Goal: Task Accomplishment & Management: Use online tool/utility

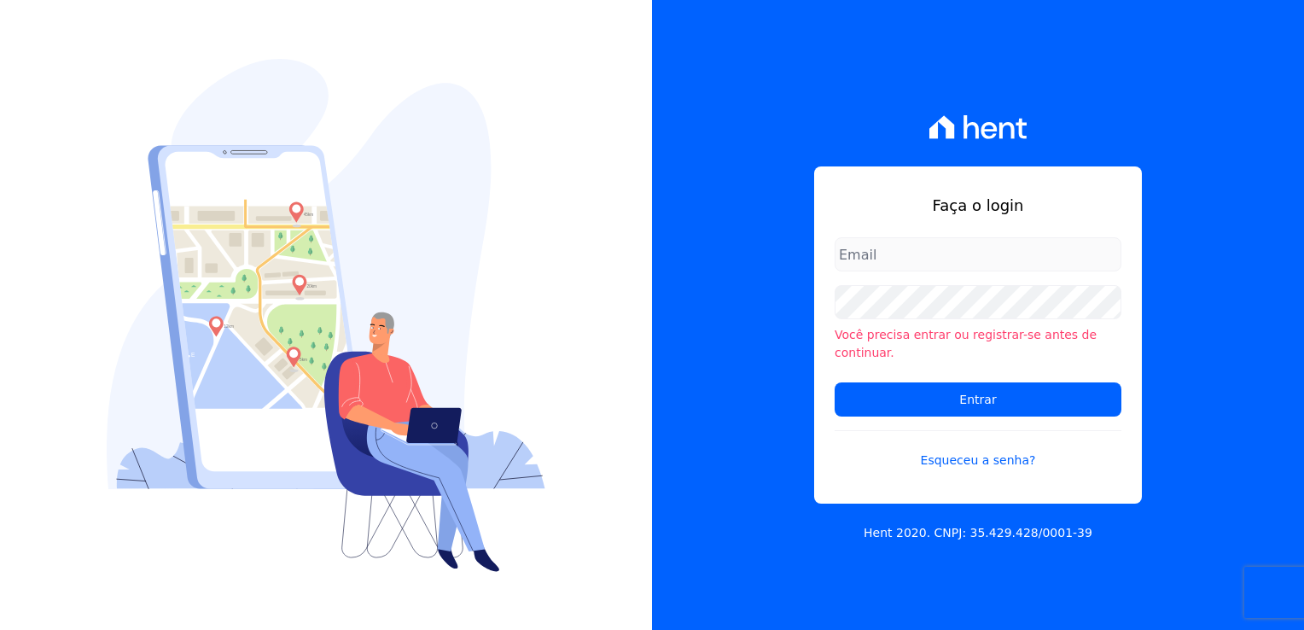
type input "michele.araujo@dc4.com.br"
click at [934, 271] on input "michele.araujo@dc4.com.br" at bounding box center [978, 254] width 287 height 34
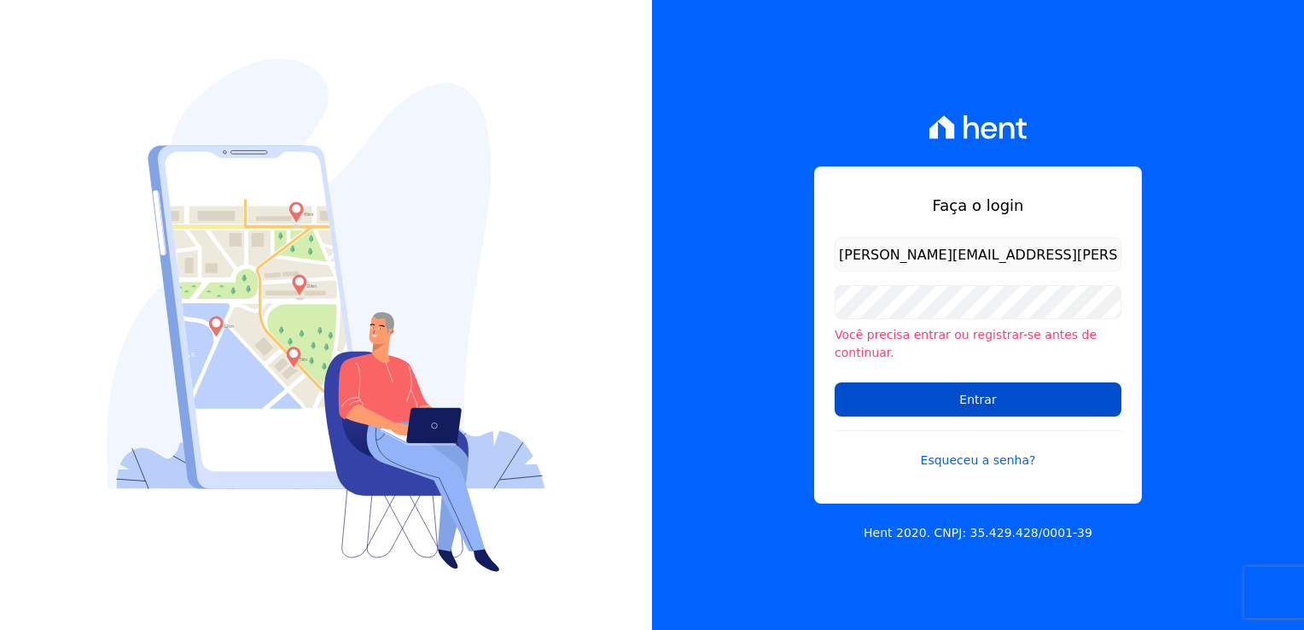
click at [846, 392] on input "Entrar" at bounding box center [978, 399] width 287 height 34
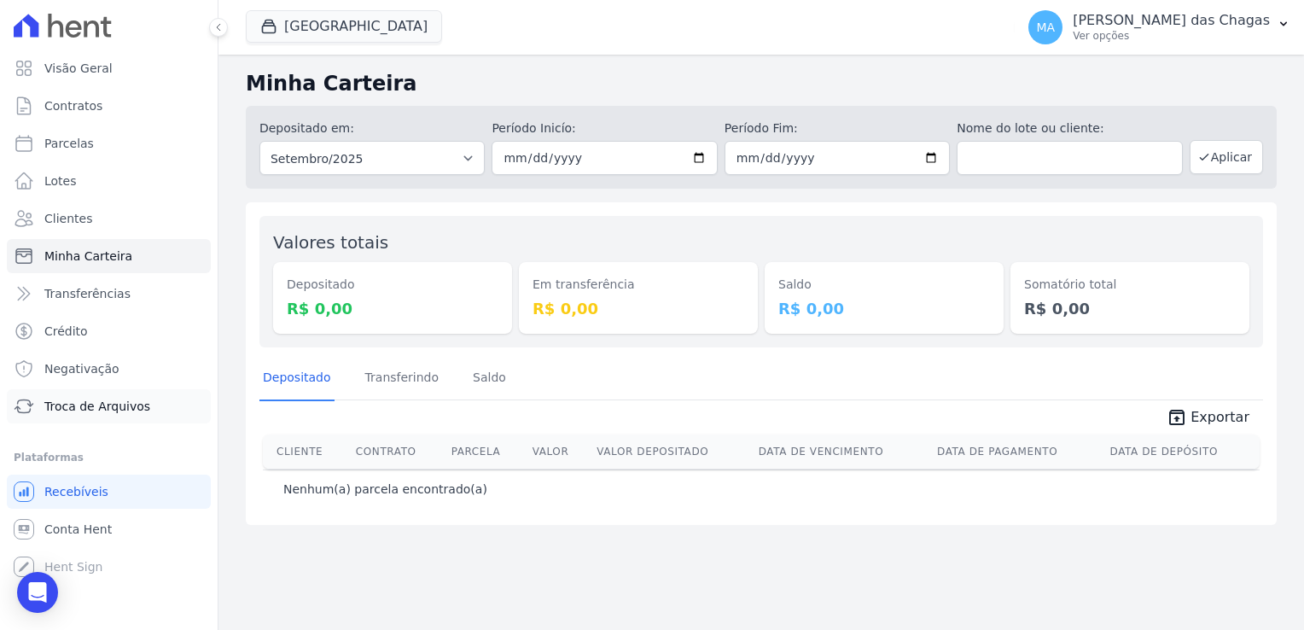
click at [108, 411] on span "Troca de Arquivos" at bounding box center [97, 406] width 106 height 17
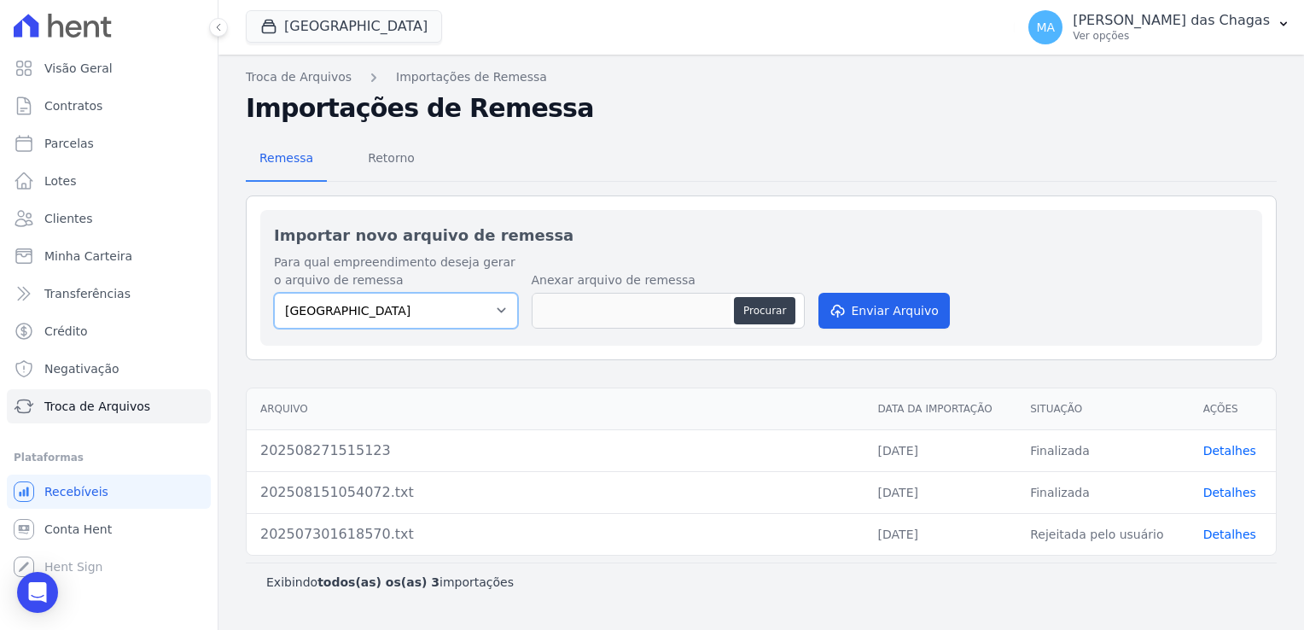
click at [398, 308] on select "SIDE PARK" at bounding box center [396, 311] width 244 height 36
click at [766, 309] on button "Procurar" at bounding box center [764, 310] width 61 height 27
click at [752, 305] on button "Procurar" at bounding box center [764, 310] width 61 height 27
click at [768, 297] on button "Procurar" at bounding box center [764, 310] width 61 height 27
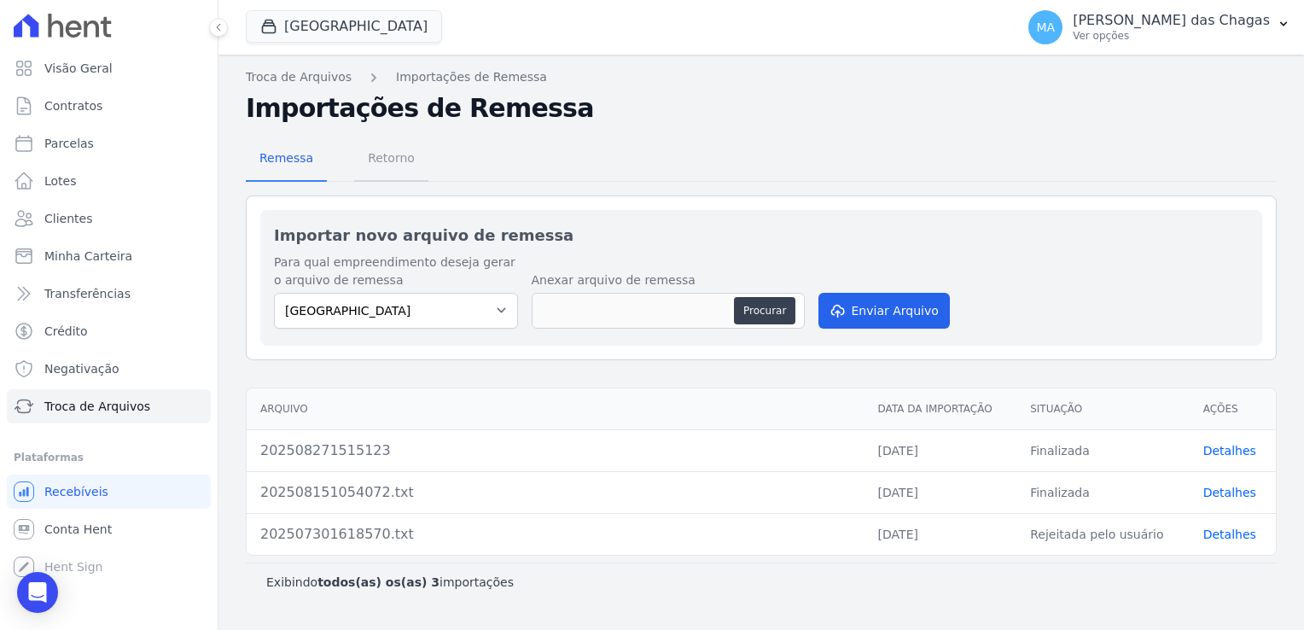
click at [394, 159] on span "Retorno" at bounding box center [391, 158] width 67 height 34
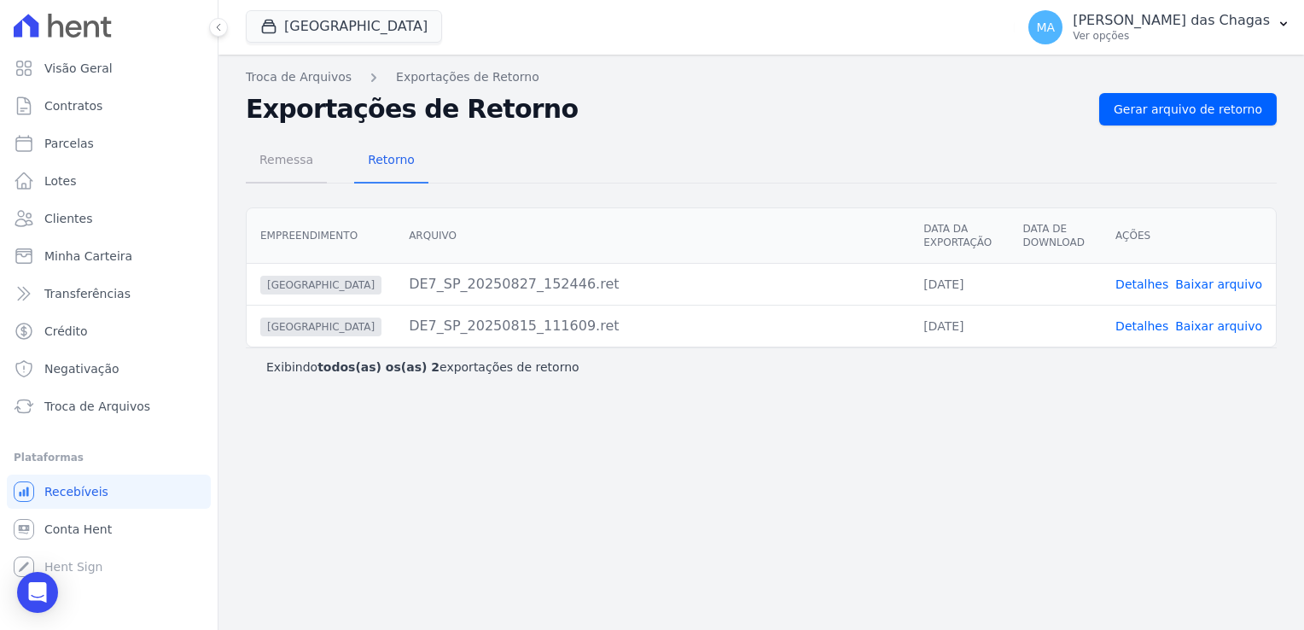
click at [270, 162] on span "Remessa" at bounding box center [286, 160] width 74 height 34
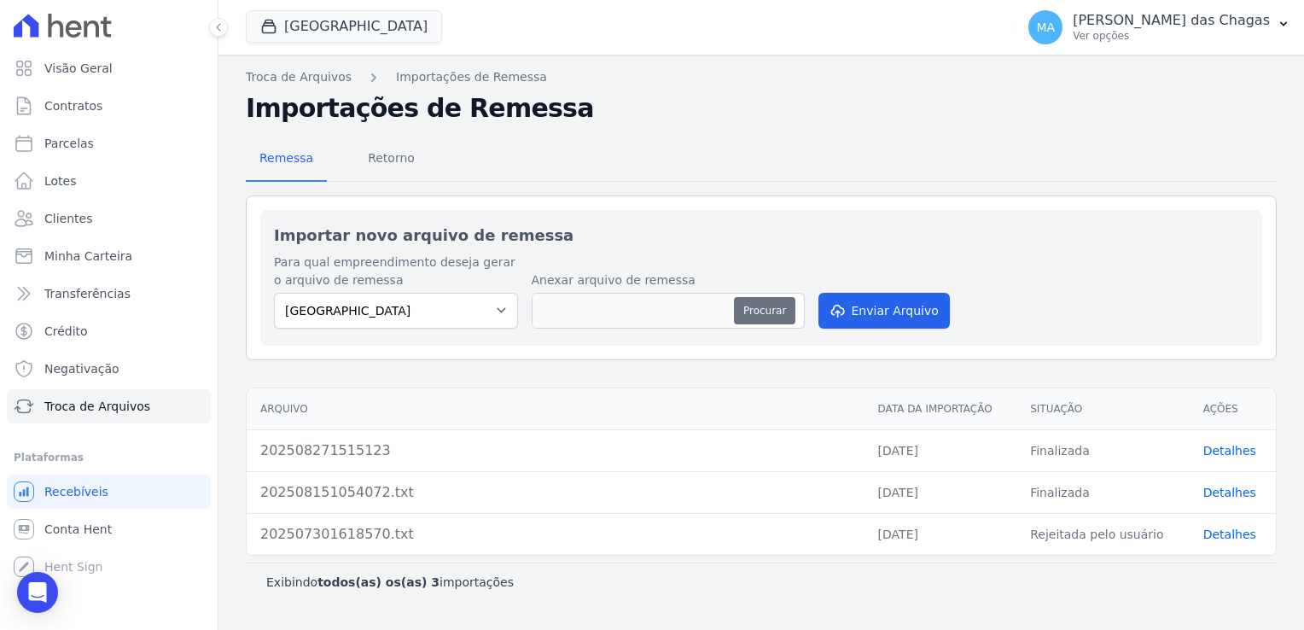
click at [758, 304] on button "Procurar" at bounding box center [764, 310] width 61 height 27
click at [382, 157] on span "Retorno" at bounding box center [391, 158] width 67 height 34
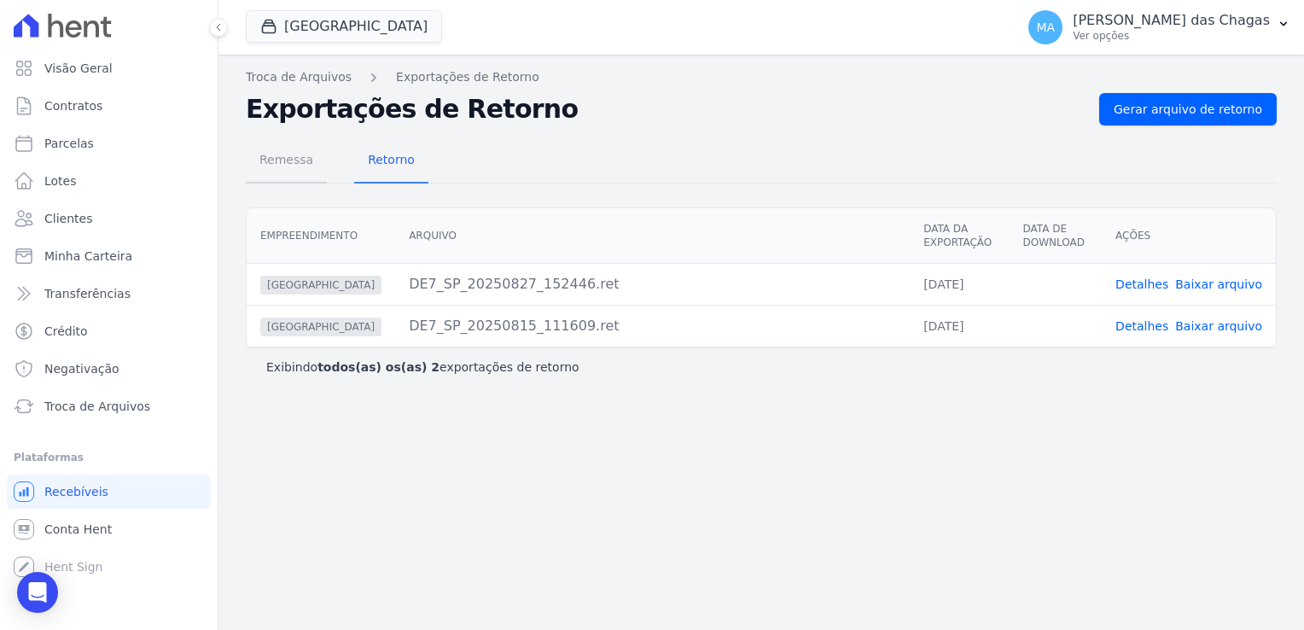
click at [283, 155] on span "Remessa" at bounding box center [286, 160] width 74 height 34
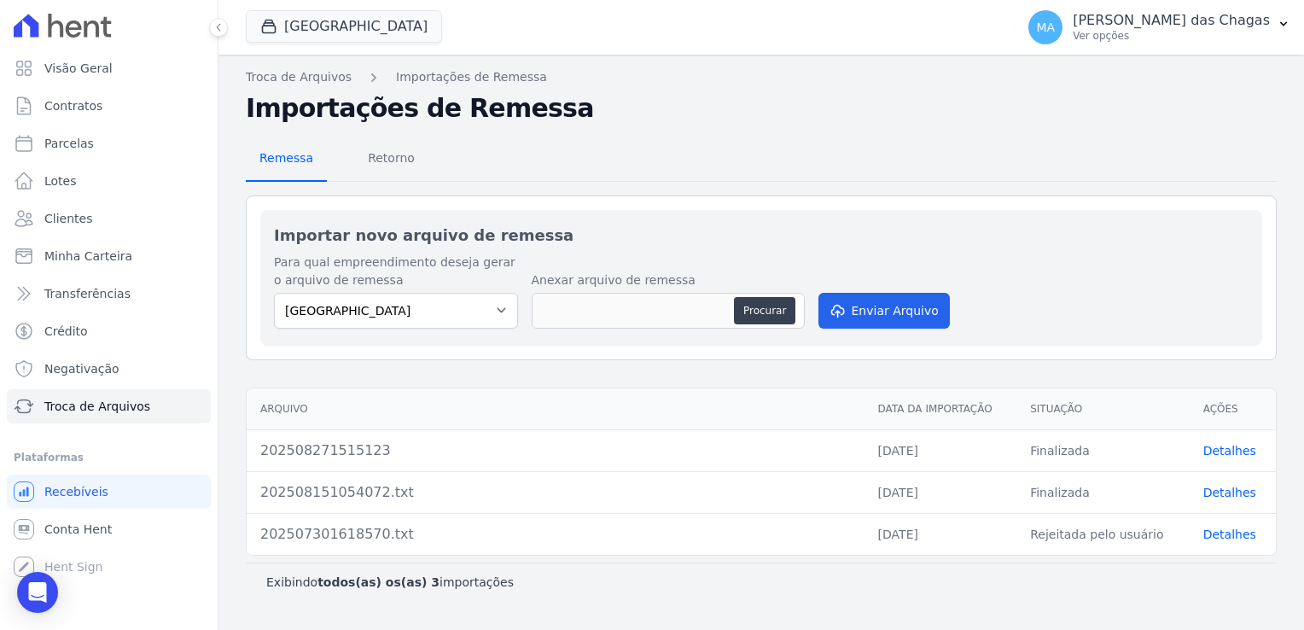
click at [283, 155] on span "Remessa" at bounding box center [286, 158] width 74 height 34
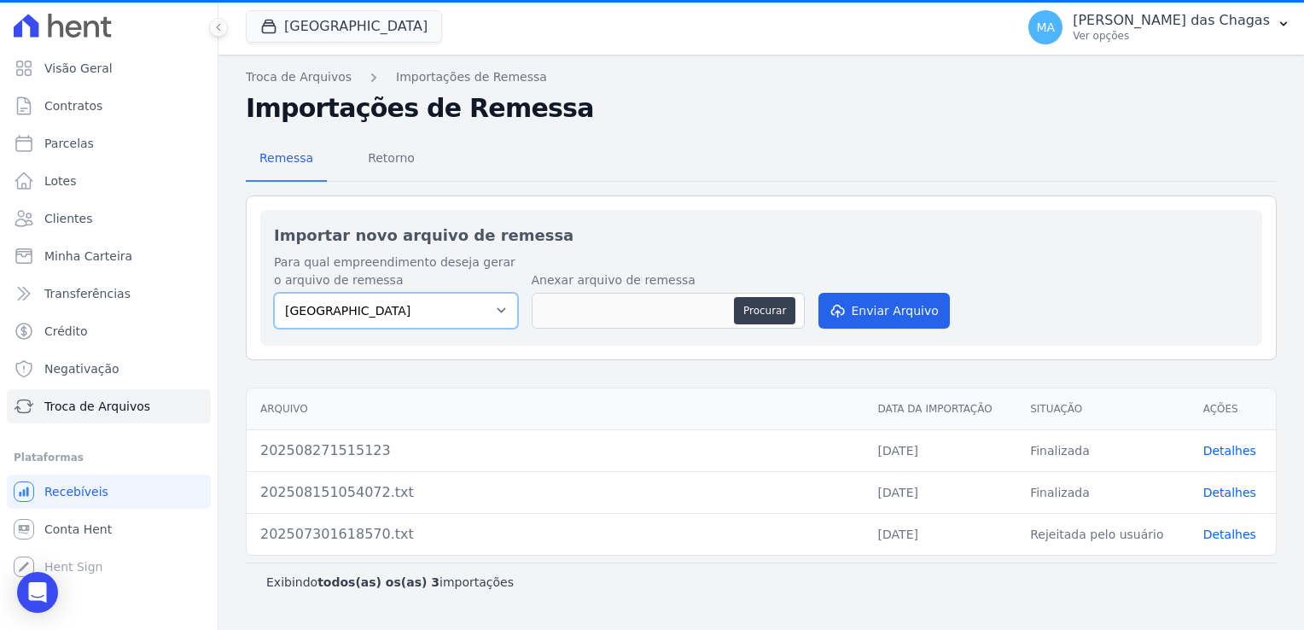
click at [485, 309] on select "[GEOGRAPHIC_DATA]" at bounding box center [396, 311] width 244 height 36
drag, startPoint x: 902, startPoint y: 299, endPoint x: 888, endPoint y: 301, distance: 14.6
click at [895, 300] on button "Enviar Arquivo" at bounding box center [884, 311] width 131 height 36
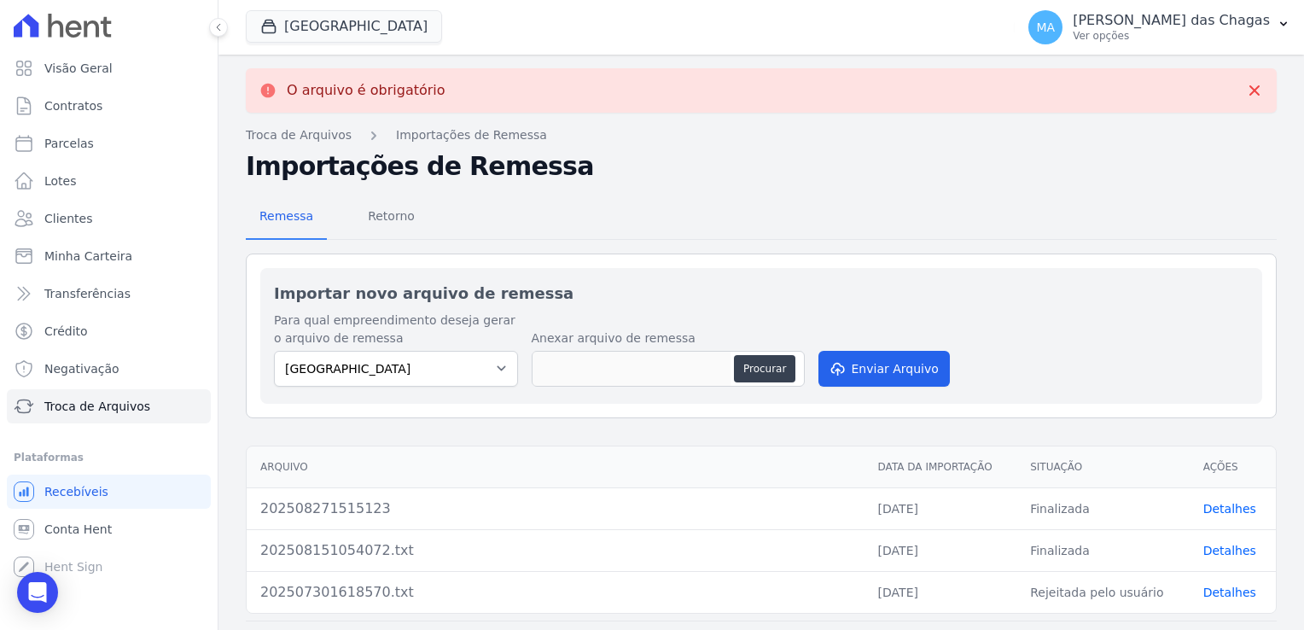
click at [773, 390] on div "Importar novo arquivo de remessa Para qual empreendimento deseja gerar o arquiv…" at bounding box center [761, 336] width 1002 height 136
click at [770, 376] on button "Procurar" at bounding box center [764, 368] width 61 height 27
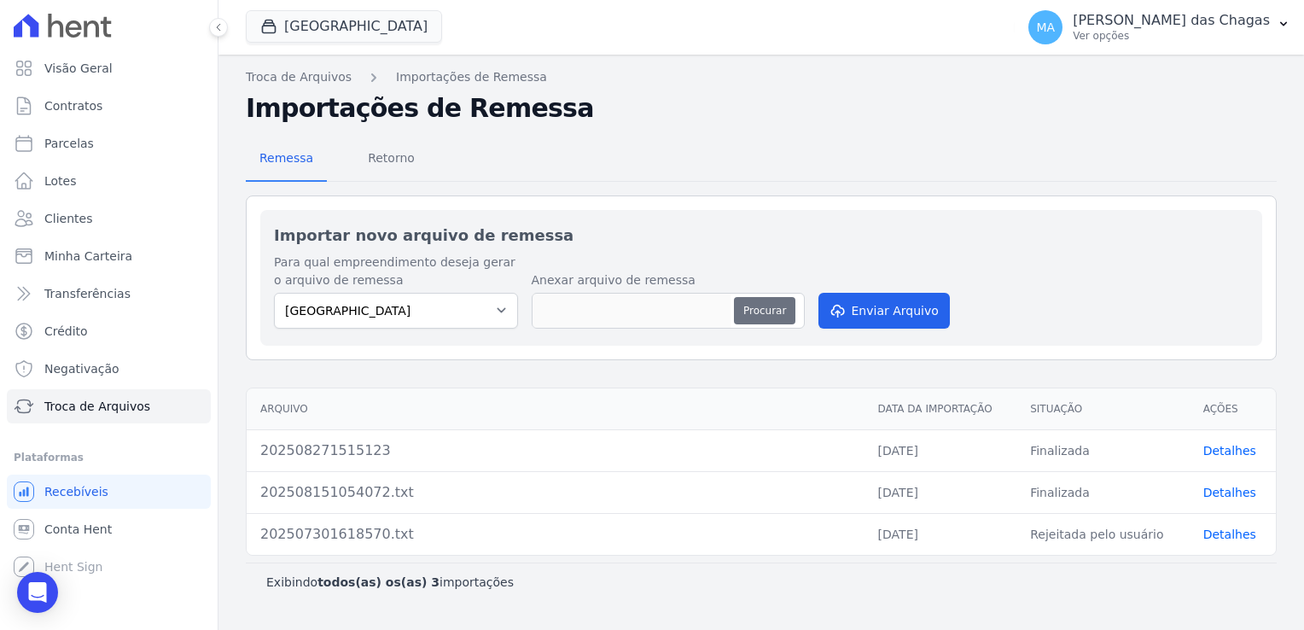
click at [776, 309] on button "Procurar" at bounding box center [764, 310] width 61 height 27
click at [85, 490] on span "Recebíveis" at bounding box center [76, 491] width 64 height 17
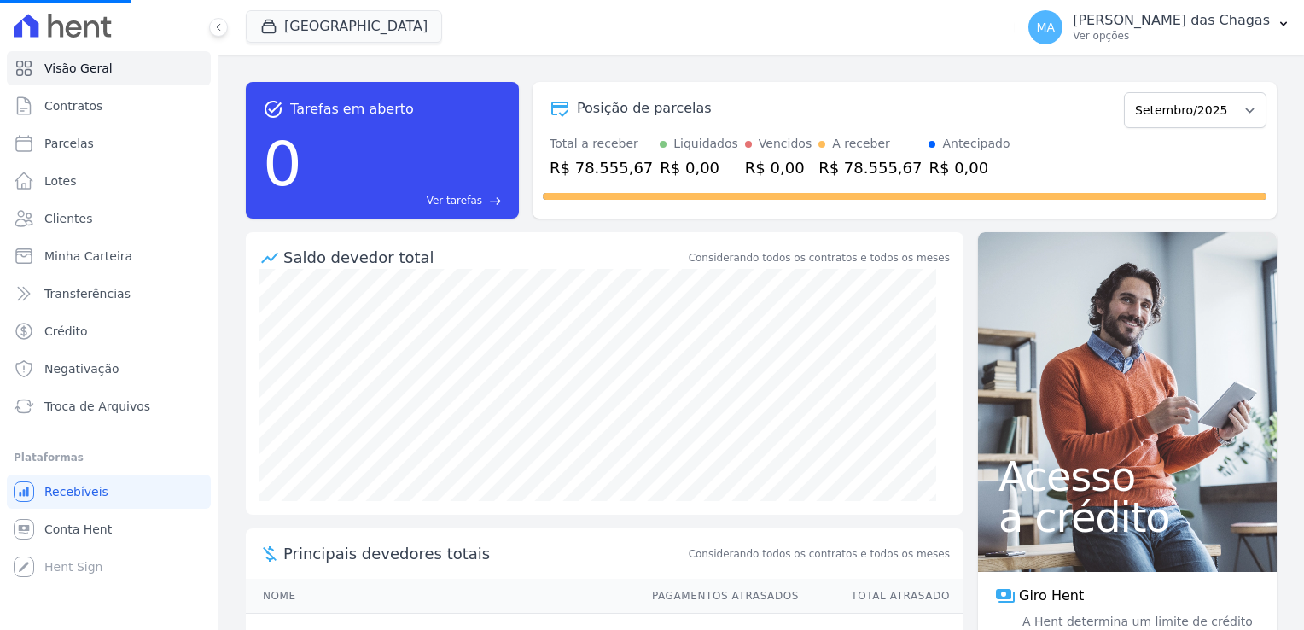
click at [85, 490] on span "Recebíveis" at bounding box center [76, 491] width 64 height 17
click at [89, 406] on span "Troca de Arquivos" at bounding box center [97, 406] width 106 height 17
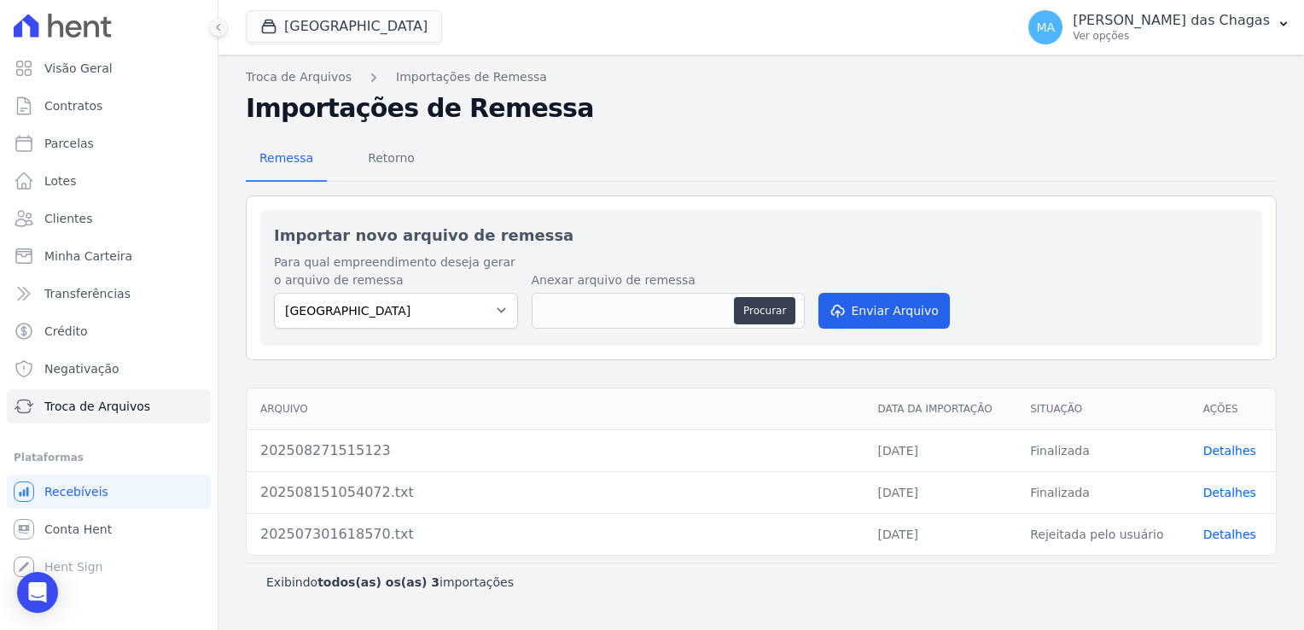
click at [768, 289] on div "Anexar arquivo de remessa Procurar" at bounding box center [668, 301] width 273 height 61
click at [762, 302] on button "Procurar" at bounding box center [764, 310] width 61 height 27
click at [772, 302] on button "Procurar" at bounding box center [764, 310] width 61 height 27
type input "202509011500024"
click at [753, 316] on button "Procurar" at bounding box center [764, 310] width 61 height 27
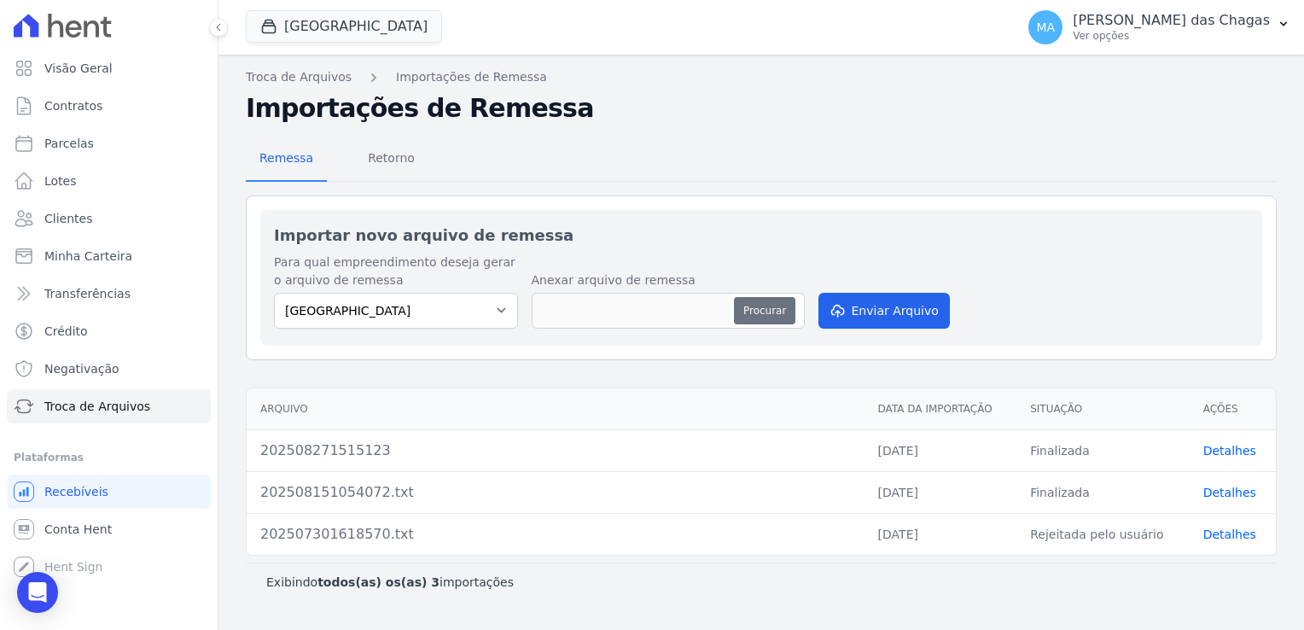
click at [778, 302] on button "Procurar" at bounding box center [764, 310] width 61 height 27
type input "202509011500024"
click at [922, 322] on button "Enviar Arquivo" at bounding box center [884, 311] width 131 height 36
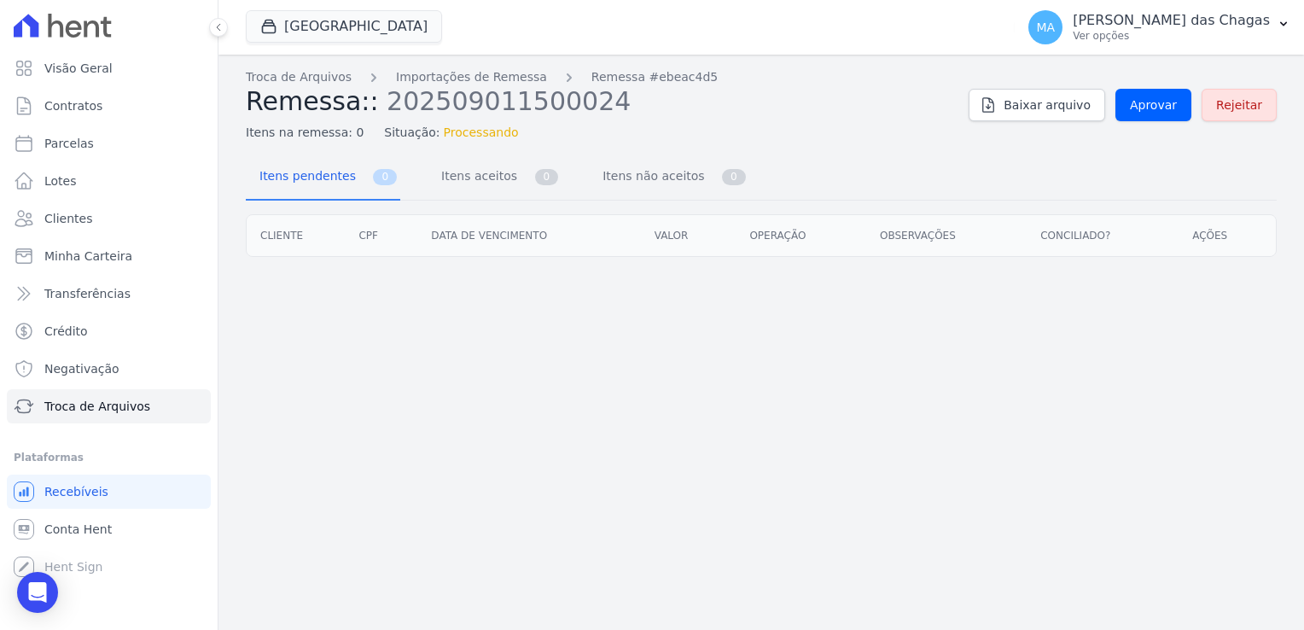
click at [1192, 234] on th "Ações" at bounding box center [1227, 235] width 97 height 41
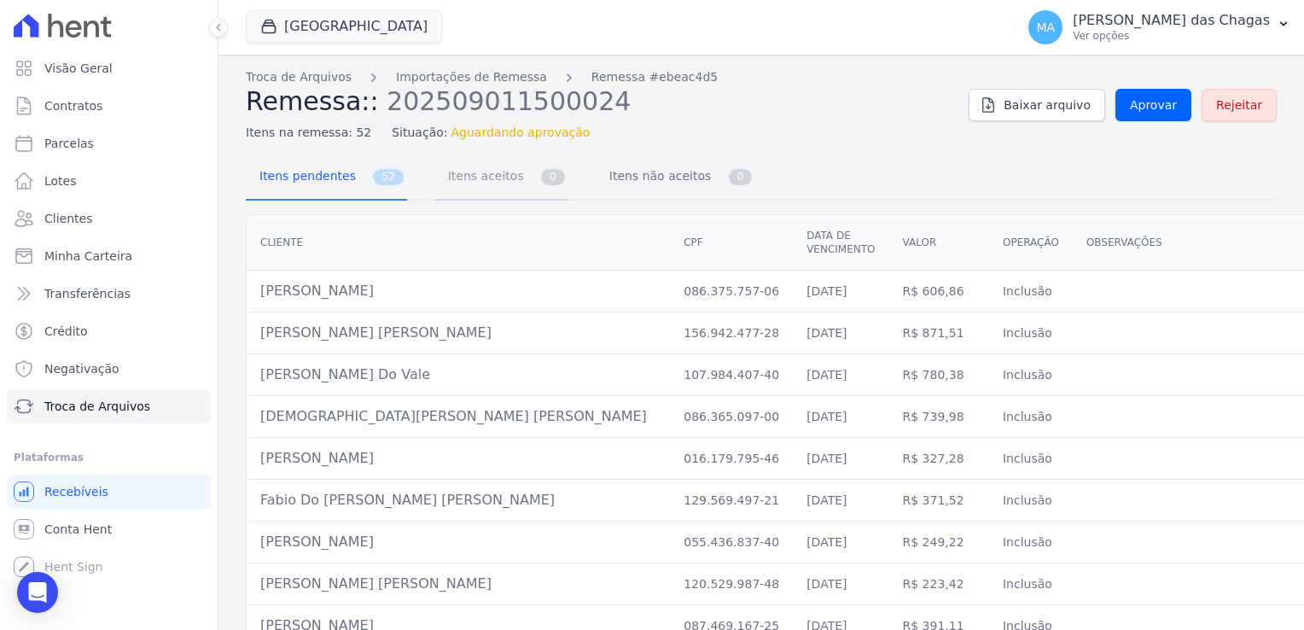
click at [516, 177] on link "Itens aceitos 0" at bounding box center [502, 177] width 134 height 45
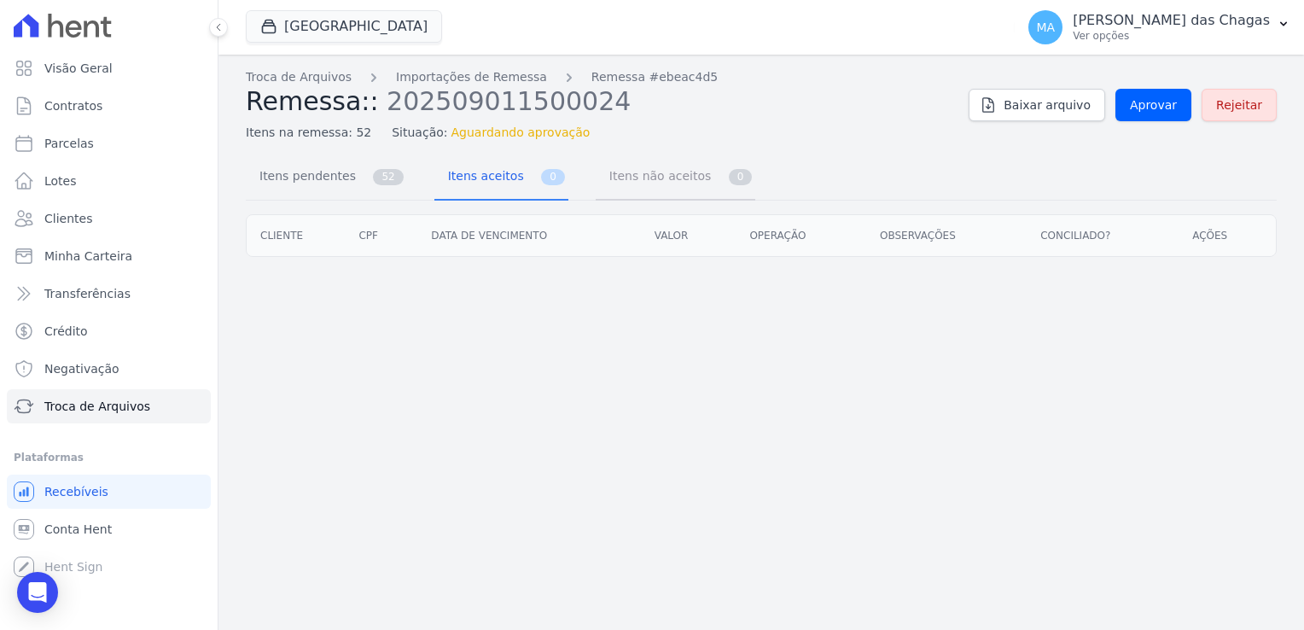
click at [599, 172] on span "Itens não aceitos" at bounding box center [656, 176] width 115 height 34
click at [509, 183] on link "Itens aceitos 0" at bounding box center [502, 177] width 134 height 45
click at [649, 184] on span "Itens não aceitos" at bounding box center [656, 176] width 115 height 34
click at [345, 169] on span "Itens pendentes" at bounding box center [304, 176] width 110 height 34
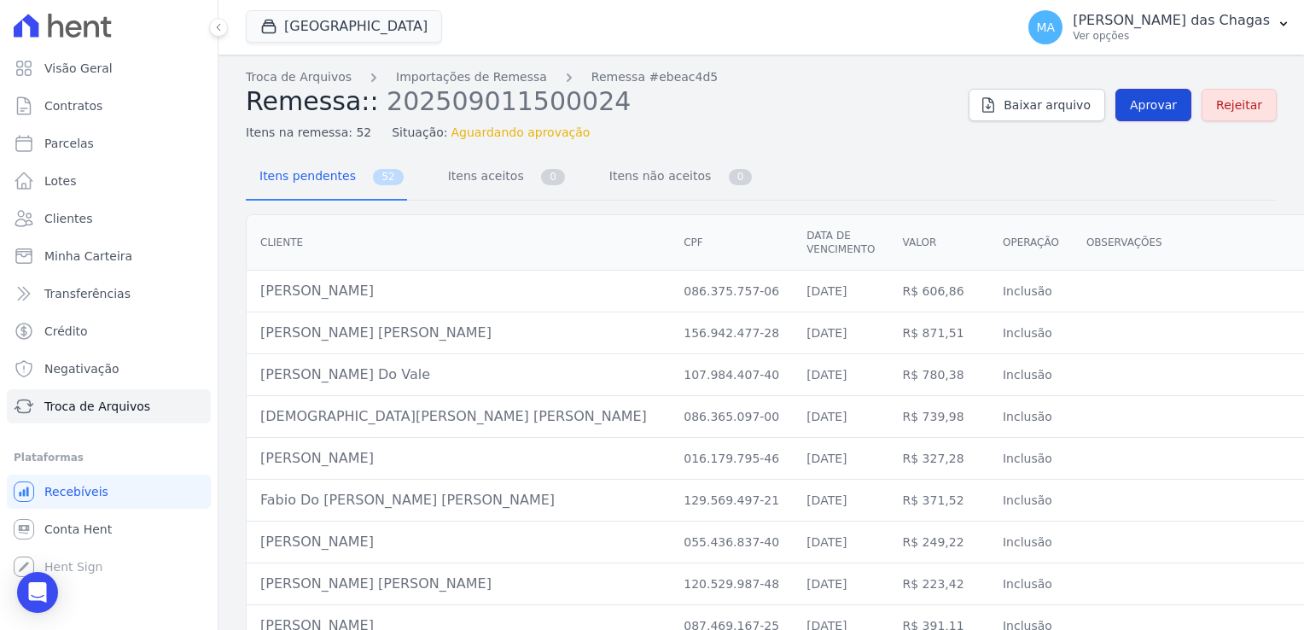
click at [1157, 108] on span "Aprovar" at bounding box center [1153, 104] width 47 height 17
click at [1137, 103] on span "Aprovar" at bounding box center [1153, 104] width 47 height 17
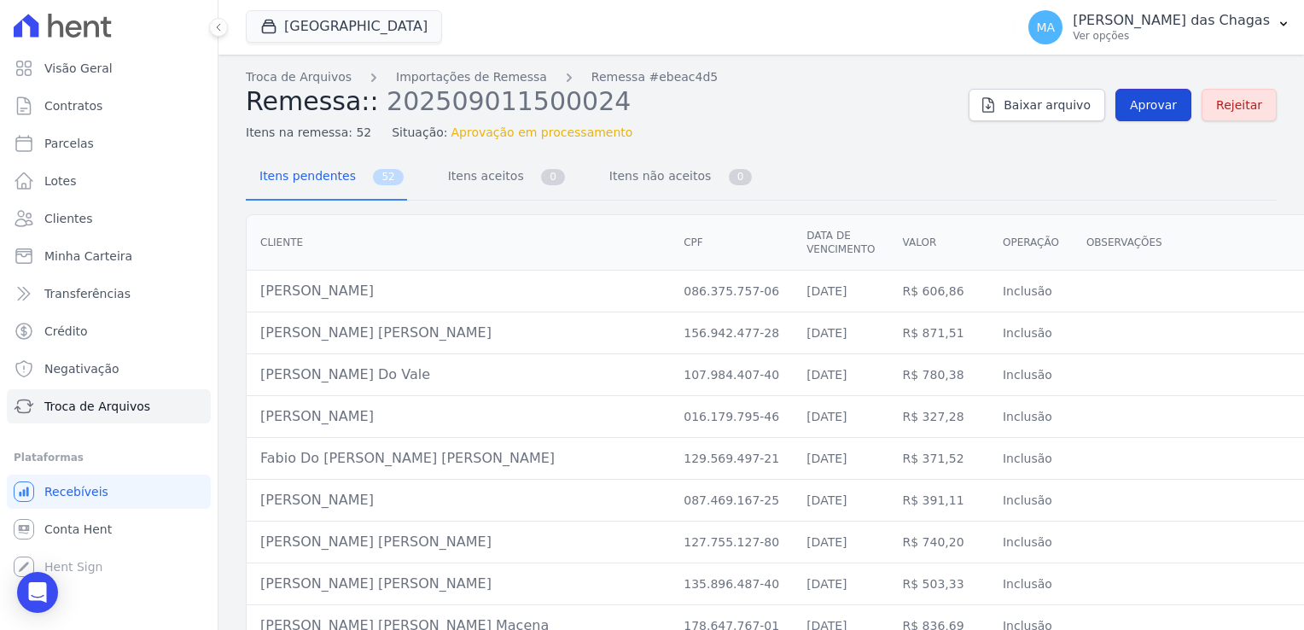
click at [1130, 111] on span "Aprovar" at bounding box center [1153, 104] width 47 height 17
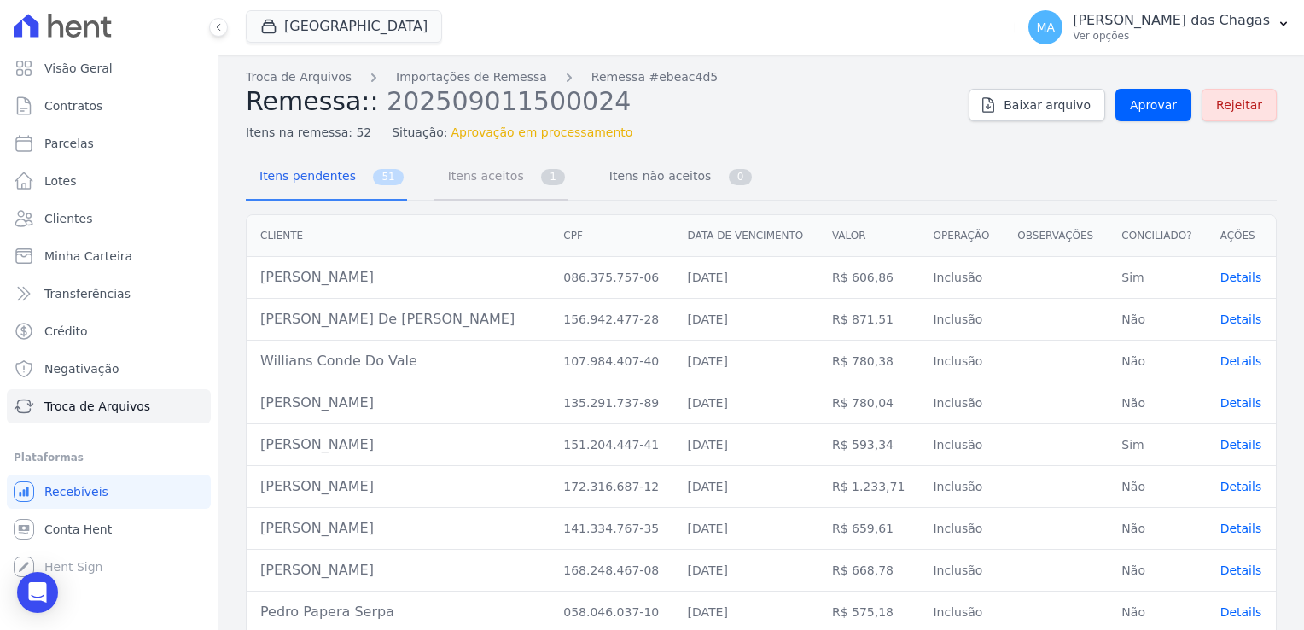
click at [496, 172] on span "Itens aceitos" at bounding box center [483, 176] width 90 height 34
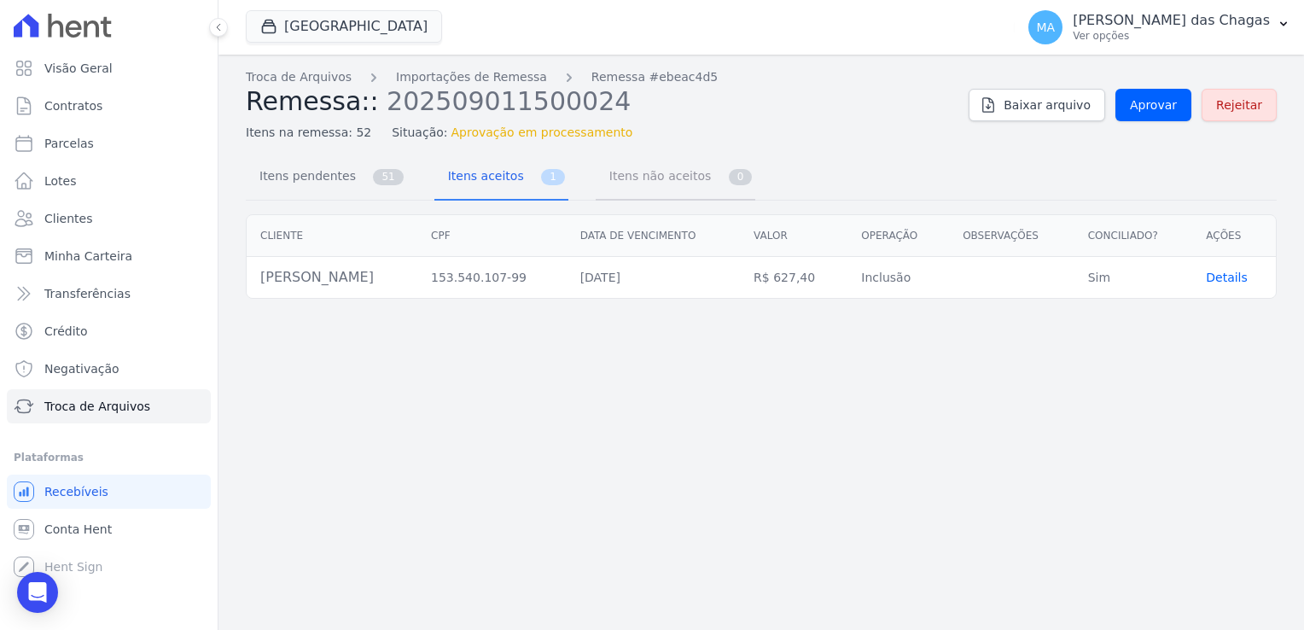
click at [621, 169] on span "Itens não aceitos" at bounding box center [656, 176] width 115 height 34
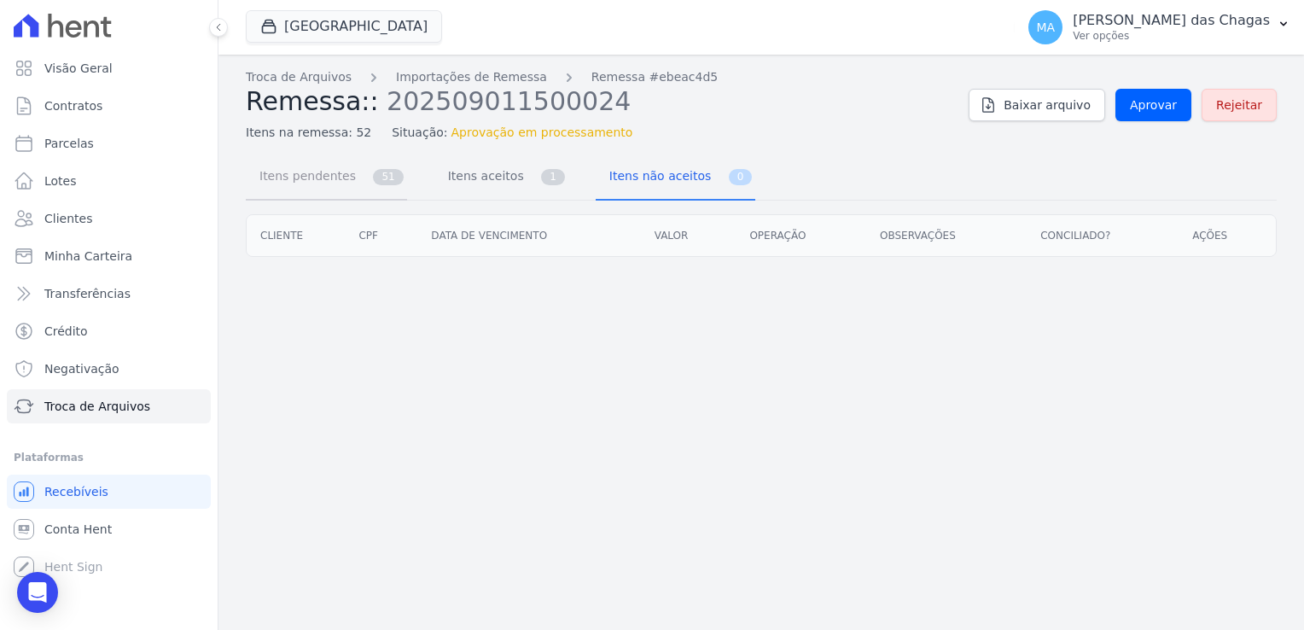
click at [321, 175] on span "Itens pendentes" at bounding box center [304, 176] width 110 height 34
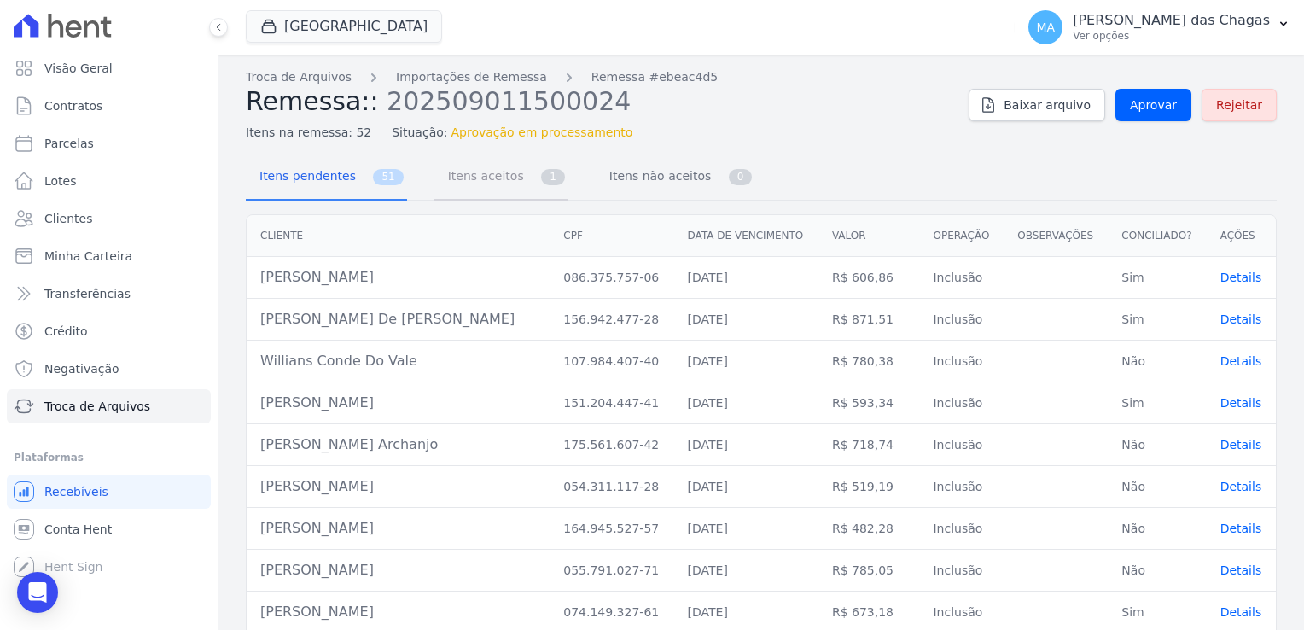
click at [511, 172] on link "Itens aceitos 1" at bounding box center [502, 177] width 134 height 45
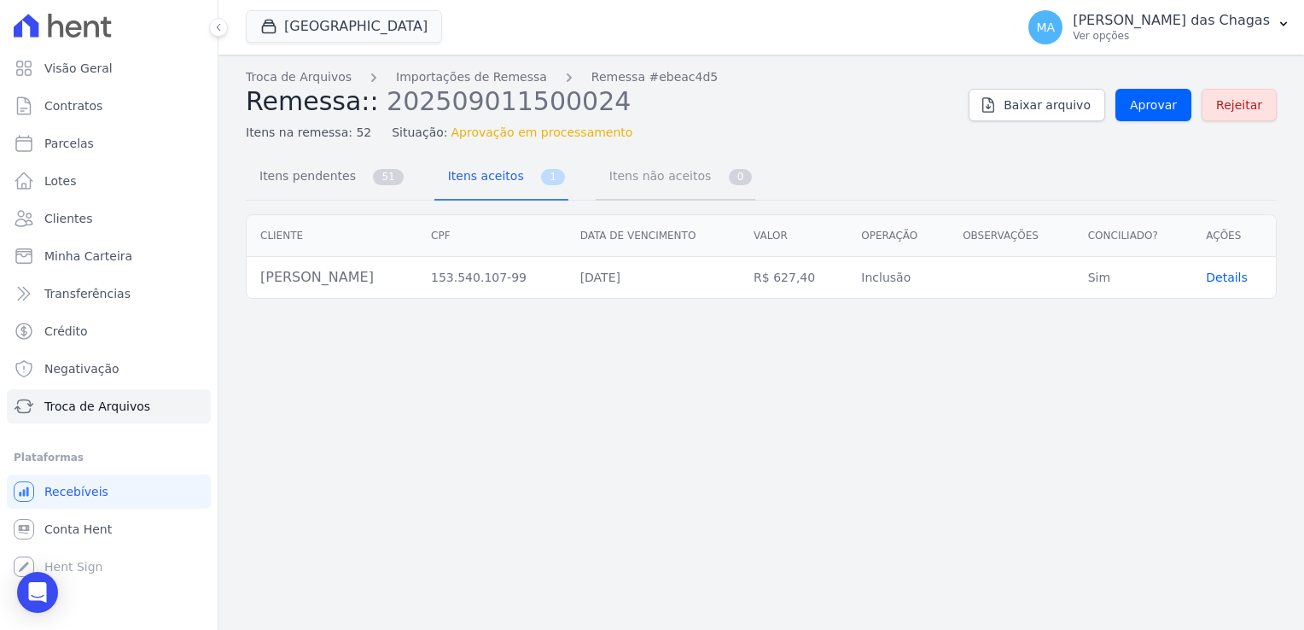
click at [633, 170] on span "Itens não aceitos" at bounding box center [656, 176] width 115 height 34
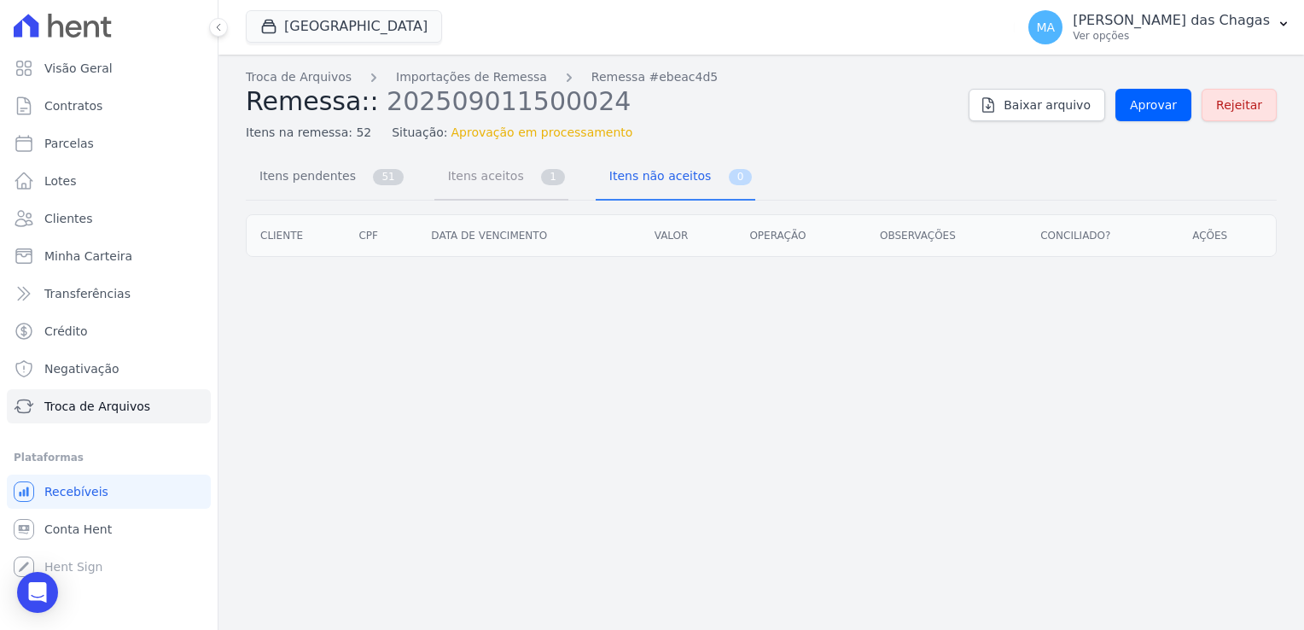
click at [498, 175] on span "Itens aceitos" at bounding box center [483, 176] width 90 height 34
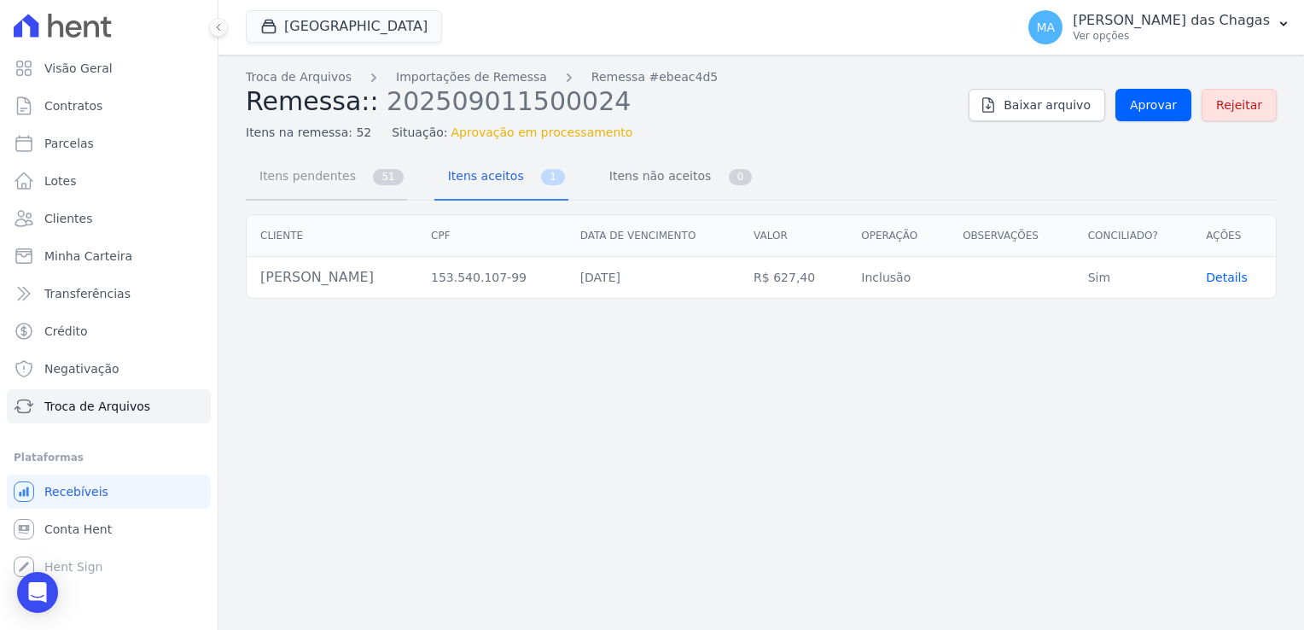
click at [346, 166] on span "Itens pendentes" at bounding box center [304, 176] width 110 height 34
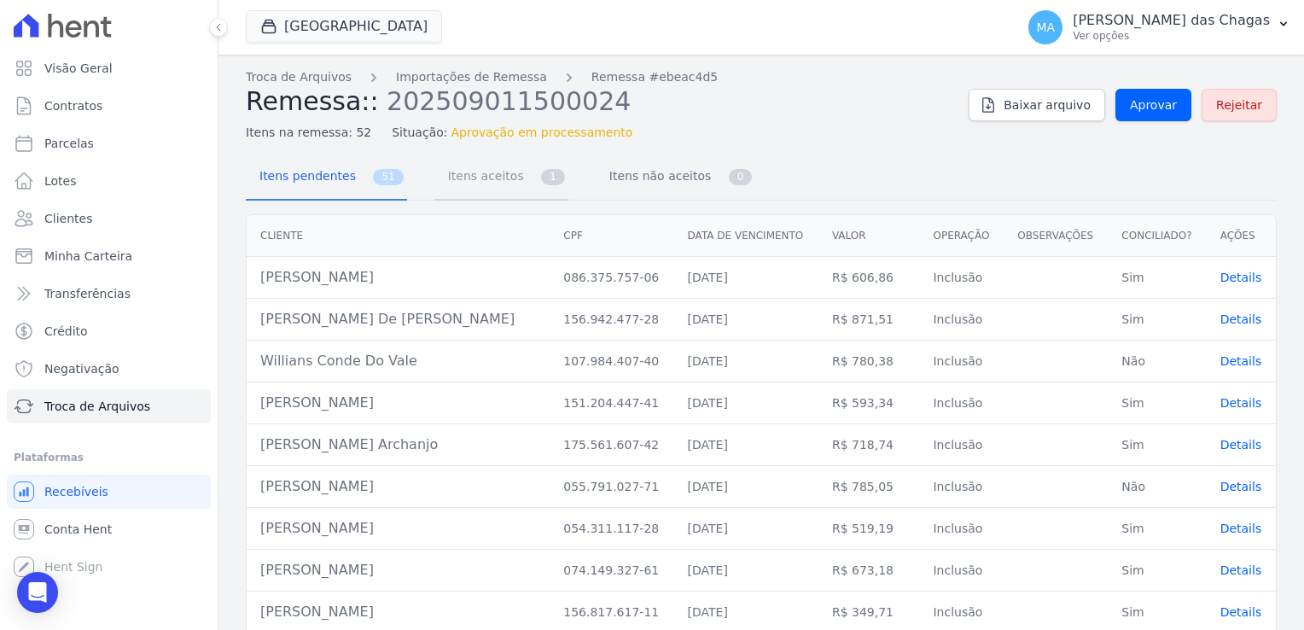
click at [444, 176] on span "Itens aceitos" at bounding box center [483, 176] width 90 height 34
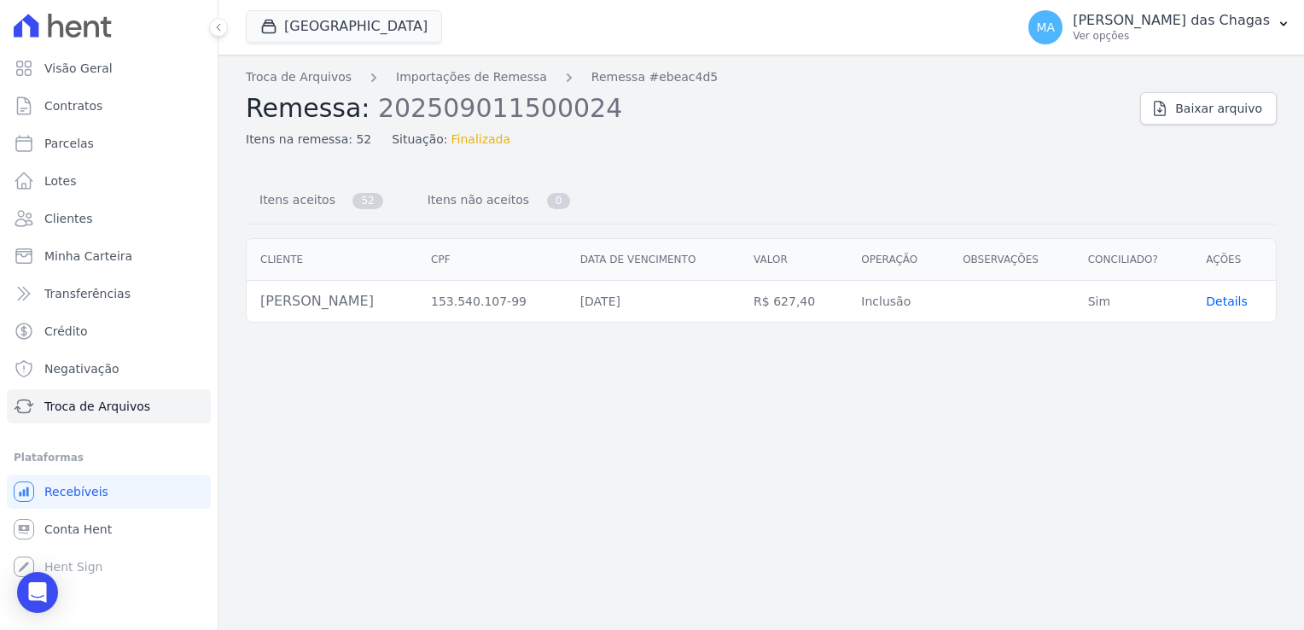
drag, startPoint x: 553, startPoint y: 326, endPoint x: 362, endPoint y: 304, distance: 192.5
click at [362, 304] on div "Cliente CPF Data de vencimento Valor Operação Observações Conciliado? Ações Leo…" at bounding box center [762, 280] width 1086 height 98
drag, startPoint x: 362, startPoint y: 304, endPoint x: 311, endPoint y: 144, distance: 167.7
click at [311, 144] on span "Itens na remessa: 52" at bounding box center [308, 140] width 125 height 18
click at [318, 207] on span "Itens aceitos" at bounding box center [294, 200] width 90 height 34
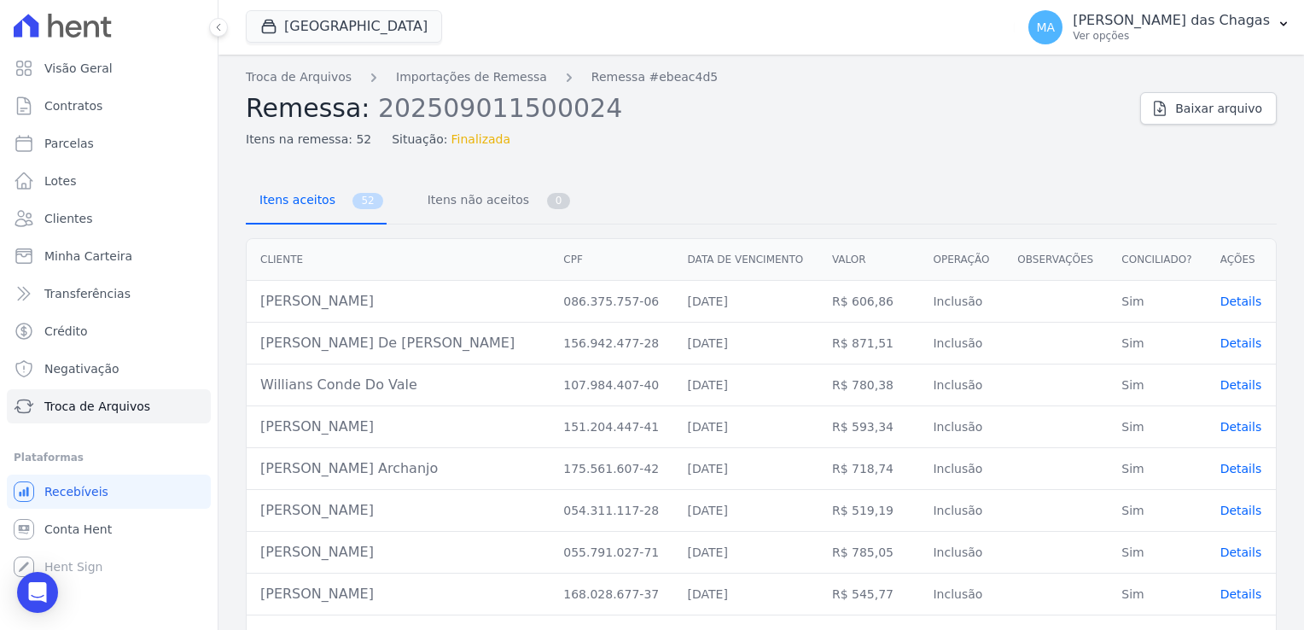
click at [324, 198] on span "Itens aceitos" at bounding box center [294, 200] width 90 height 34
click at [429, 207] on span "Itens não aceitos" at bounding box center [474, 200] width 115 height 34
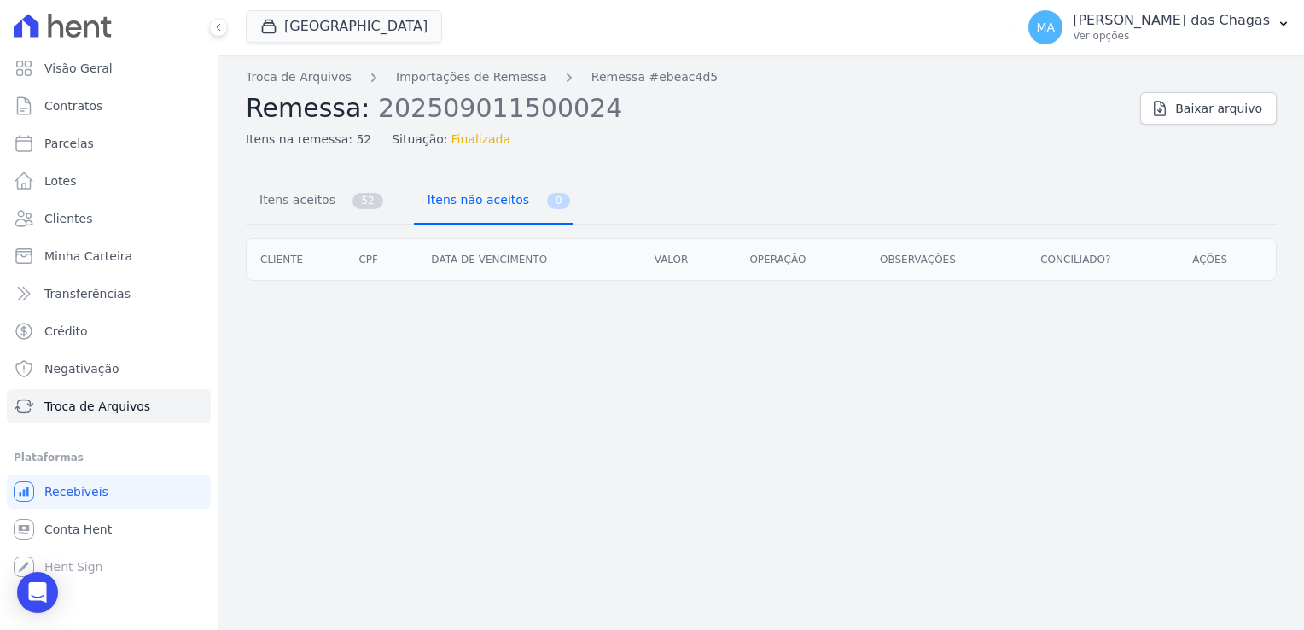
click at [429, 207] on span "Itens não aceitos" at bounding box center [474, 200] width 115 height 34
click at [332, 201] on link "Itens aceitos 52" at bounding box center [316, 201] width 141 height 45
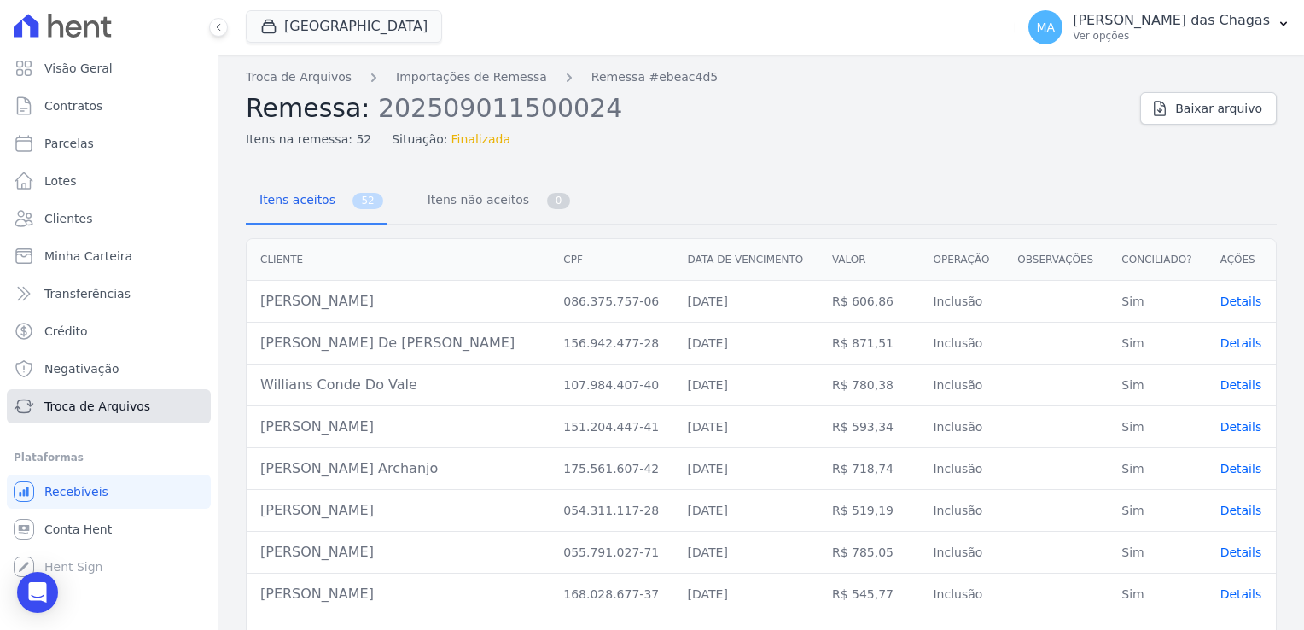
click at [159, 399] on link "Troca de Arquivos" at bounding box center [109, 406] width 204 height 34
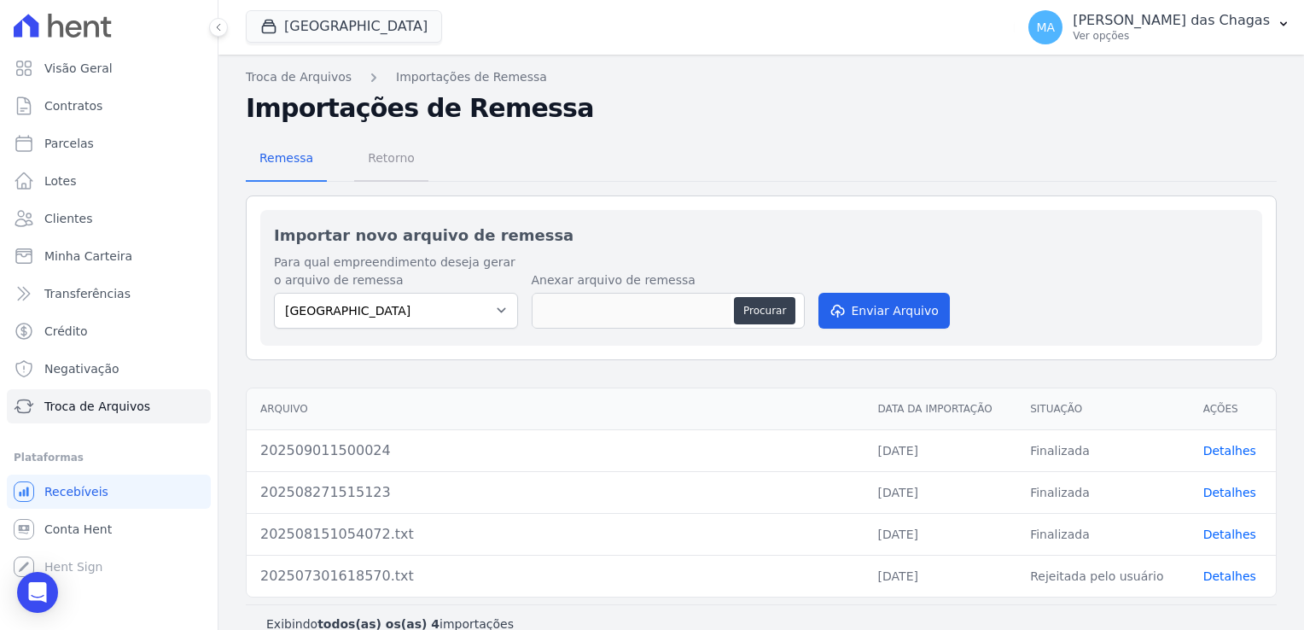
click at [359, 154] on span "Retorno" at bounding box center [391, 158] width 67 height 34
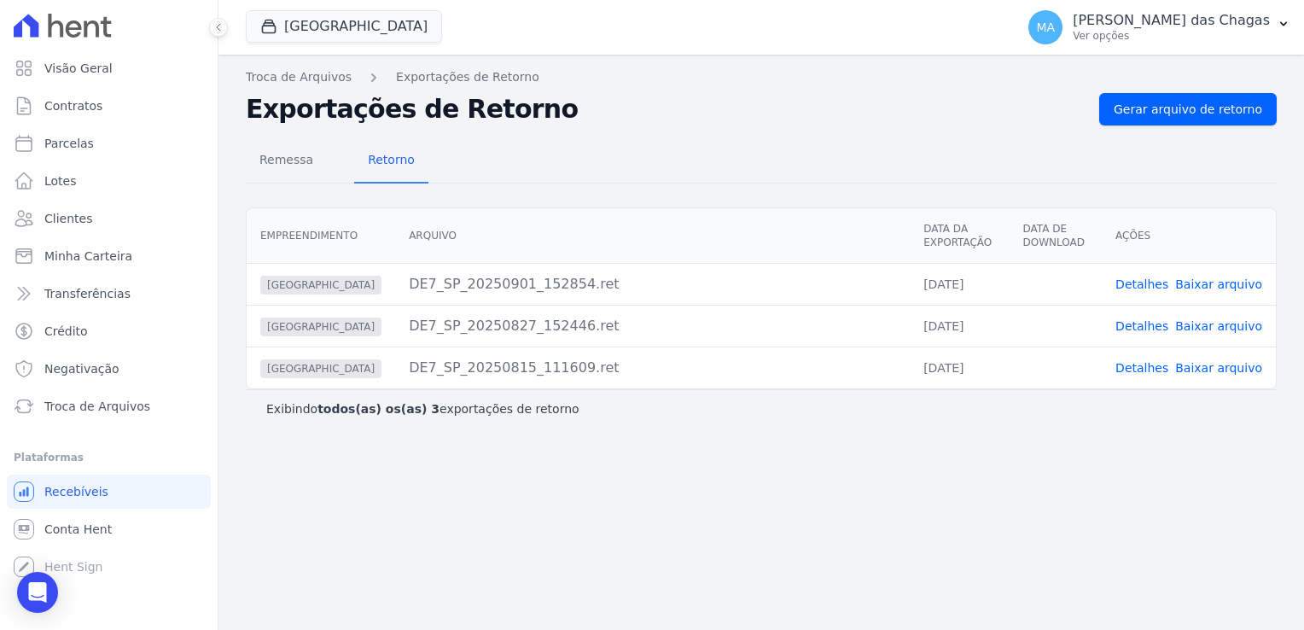
click at [1212, 280] on link "Baixar arquivo" at bounding box center [1219, 284] width 87 height 14
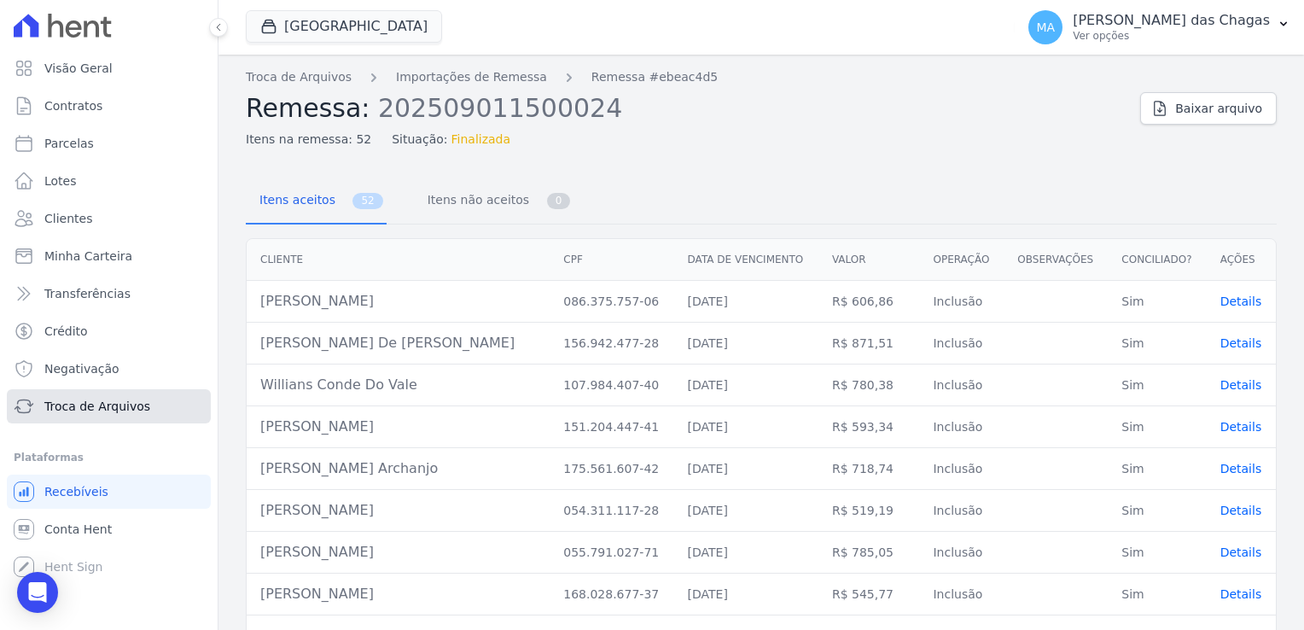
click at [54, 413] on span "Troca de Arquivos" at bounding box center [97, 406] width 106 height 17
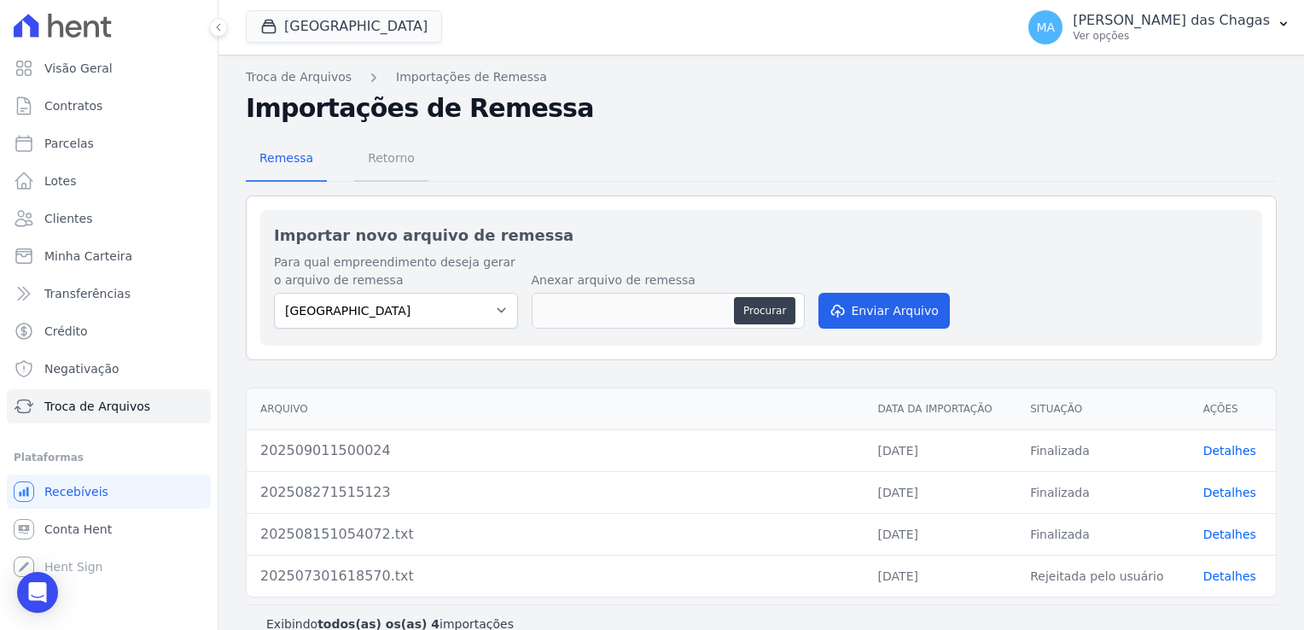
click at [369, 149] on span "Retorno" at bounding box center [391, 158] width 67 height 34
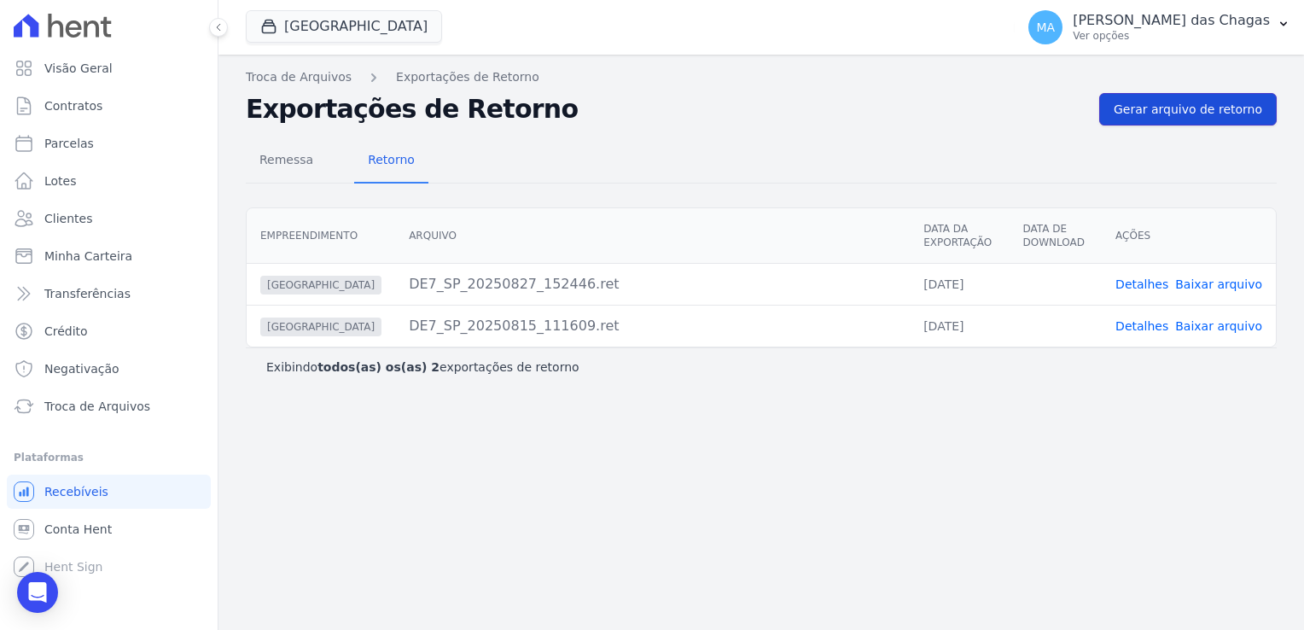
click at [1212, 113] on span "Gerar arquivo de retorno" at bounding box center [1188, 109] width 149 height 17
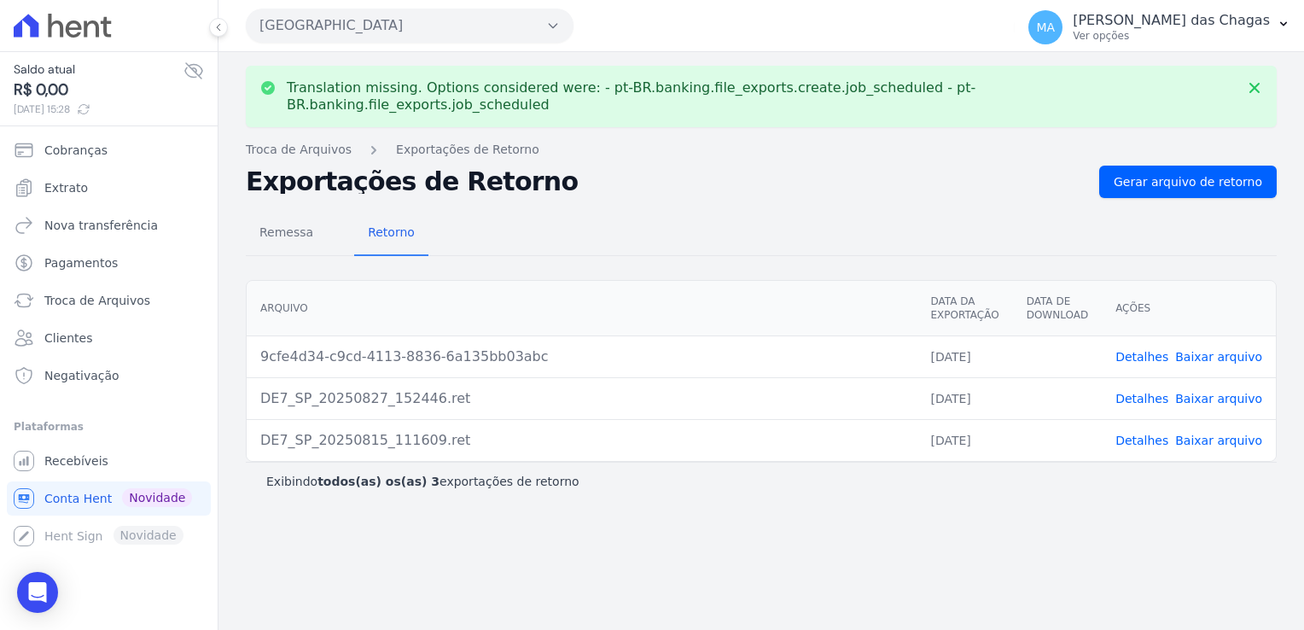
click at [1160, 350] on link "Detalhes" at bounding box center [1142, 357] width 53 height 14
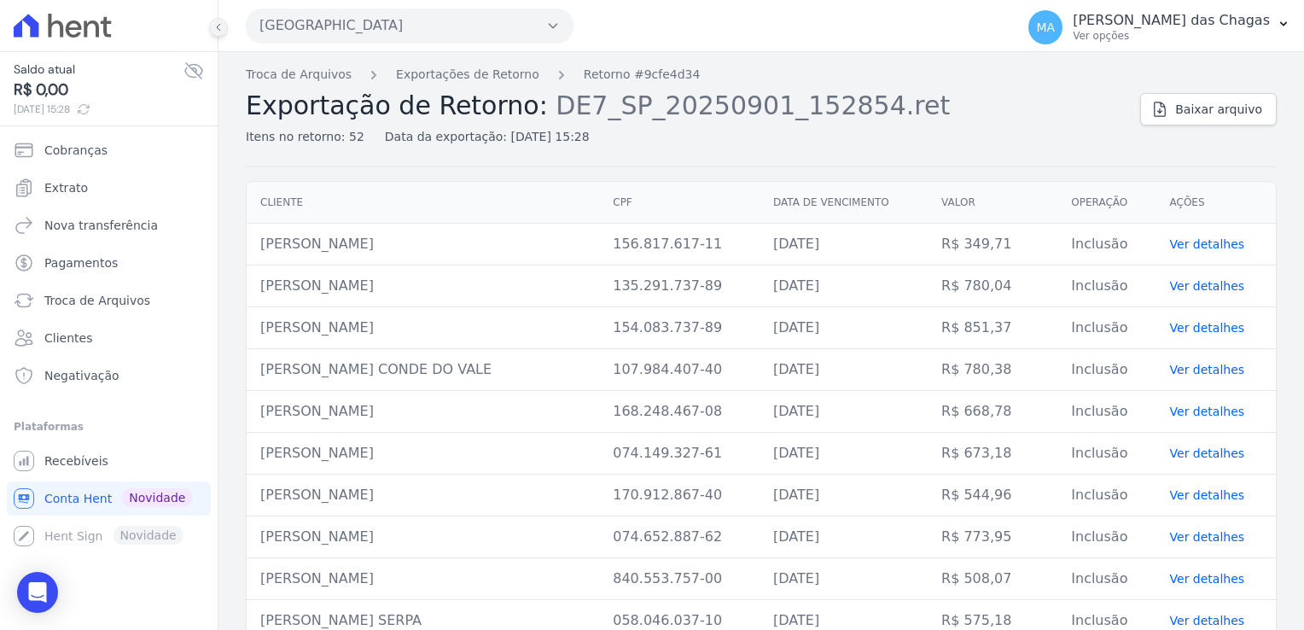
click at [214, 33] on button at bounding box center [218, 27] width 19 height 19
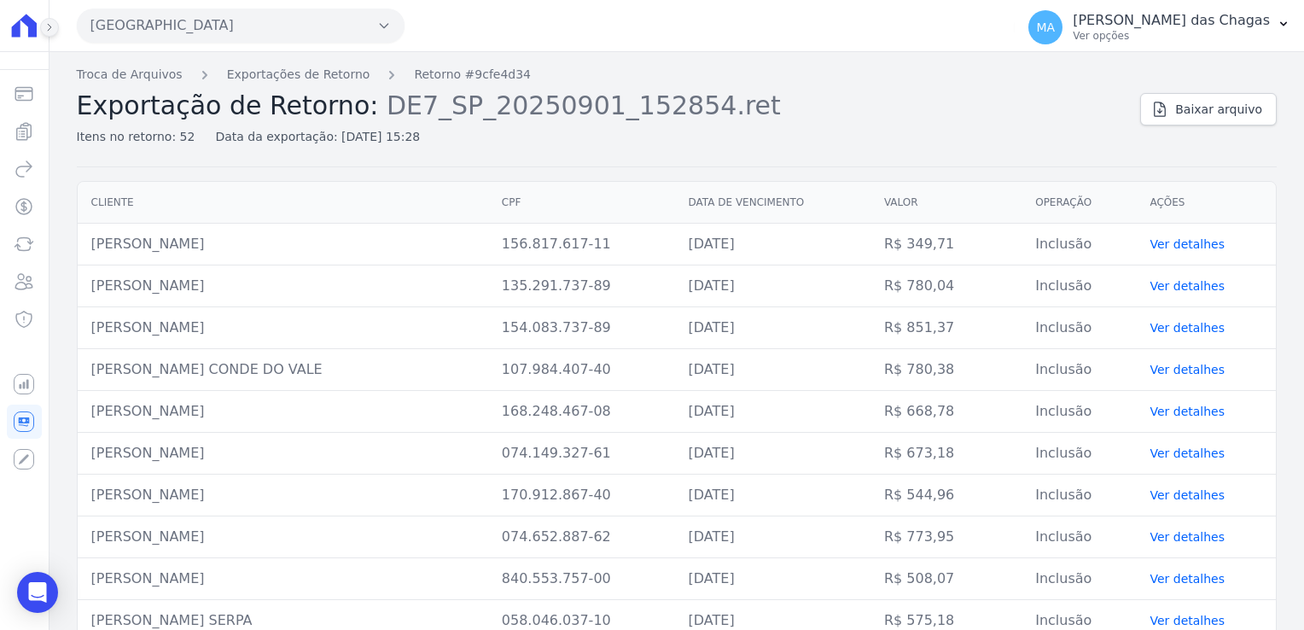
click at [51, 26] on icon at bounding box center [49, 27] width 10 height 10
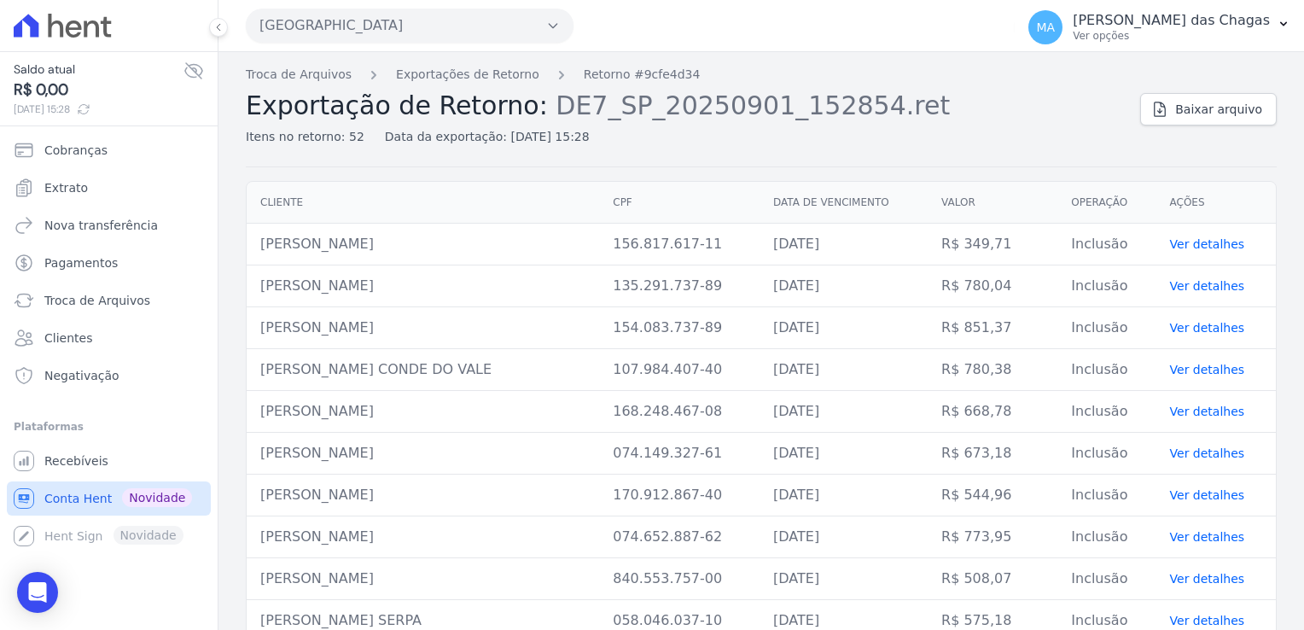
click at [90, 493] on span "Conta Hent" at bounding box center [77, 498] width 67 height 17
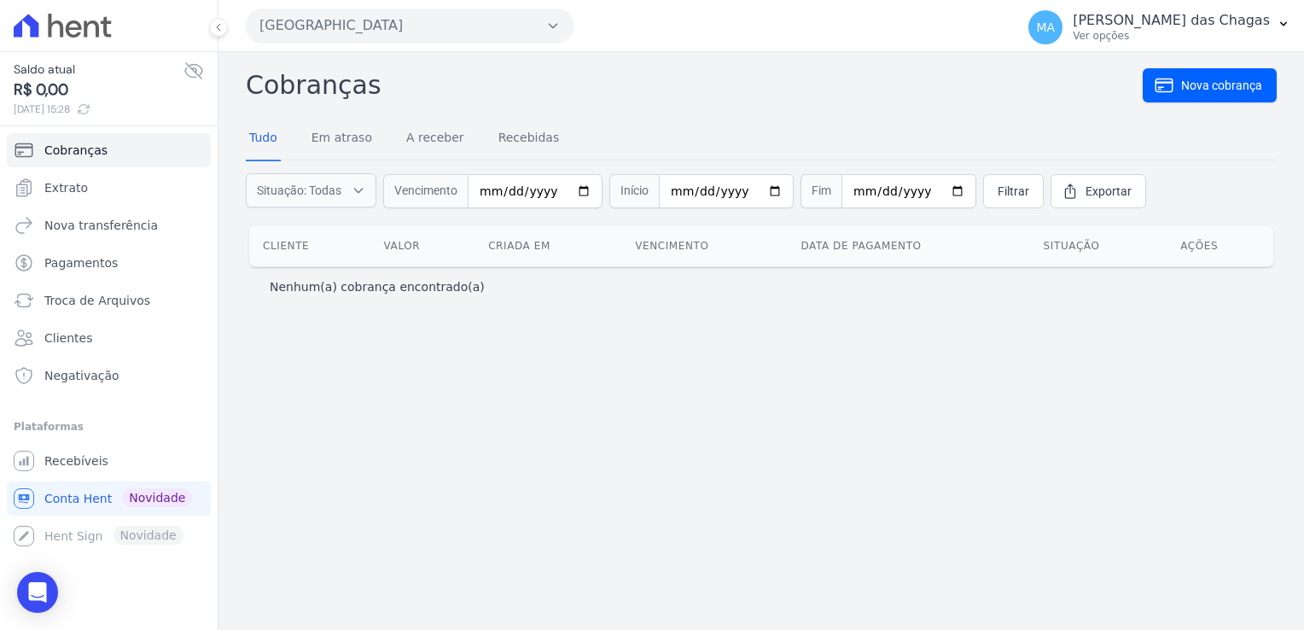
click at [62, 24] on icon at bounding box center [63, 26] width 98 height 24
